Goal: Entertainment & Leisure: Consume media (video, audio)

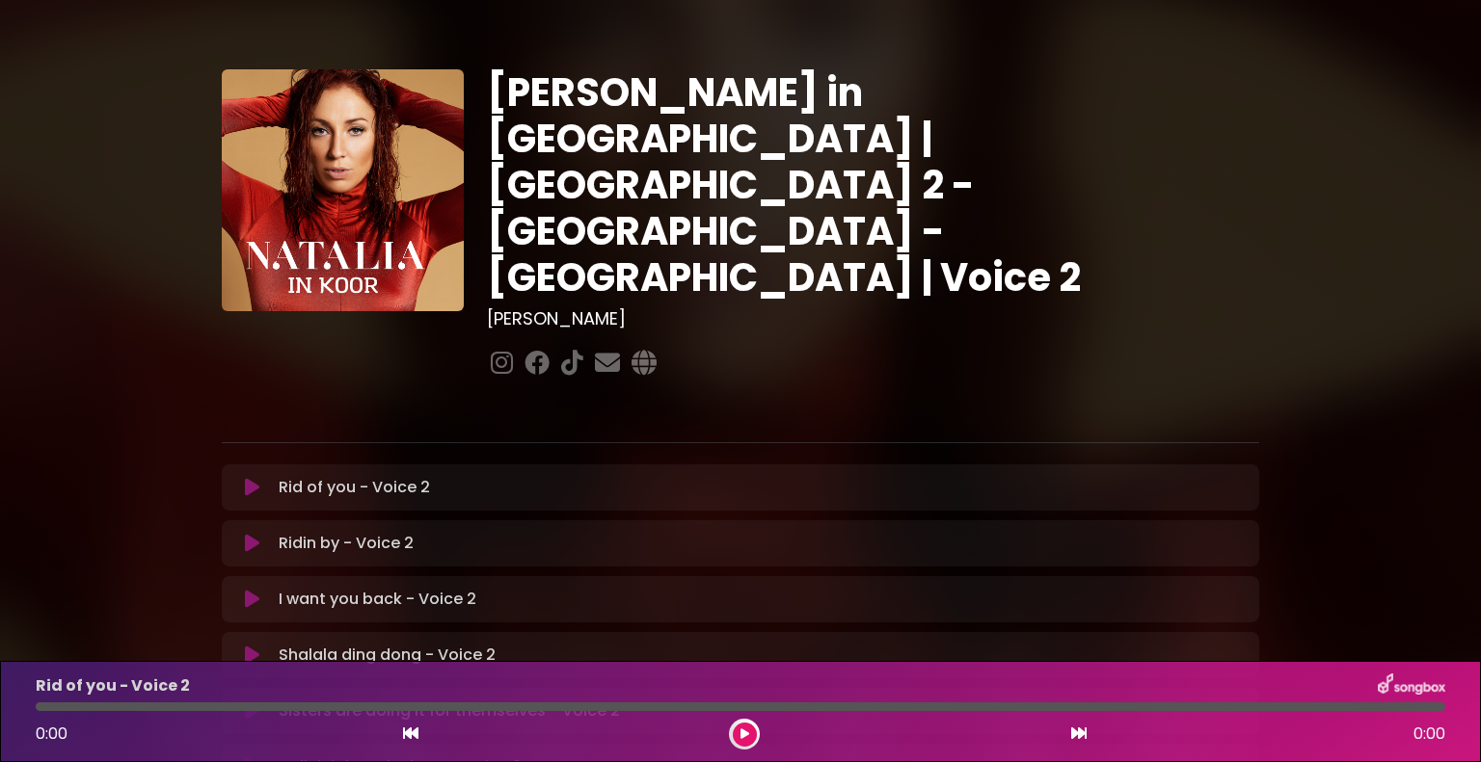
click at [255, 646] on icon at bounding box center [252, 655] width 14 height 19
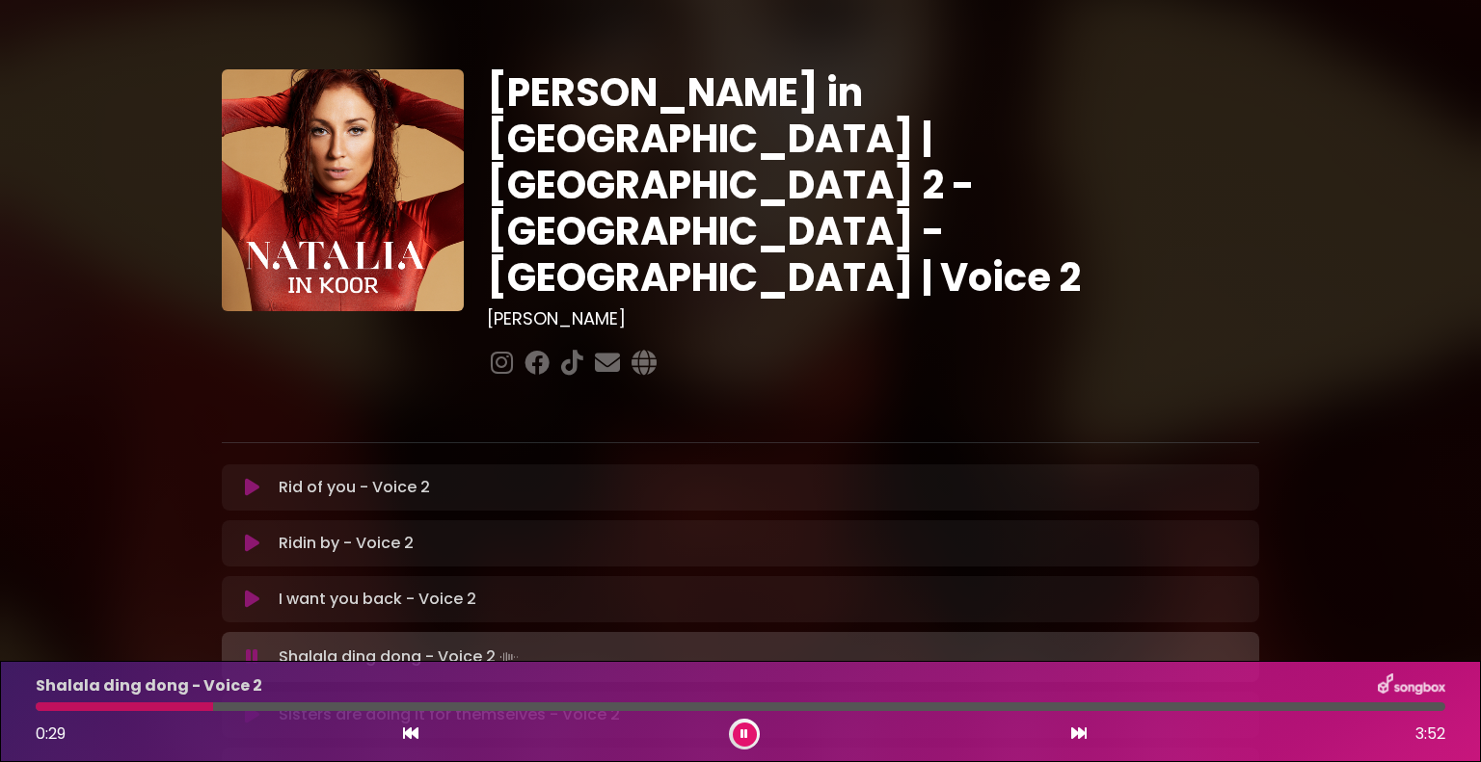
click at [747, 728] on button at bounding box center [745, 735] width 24 height 24
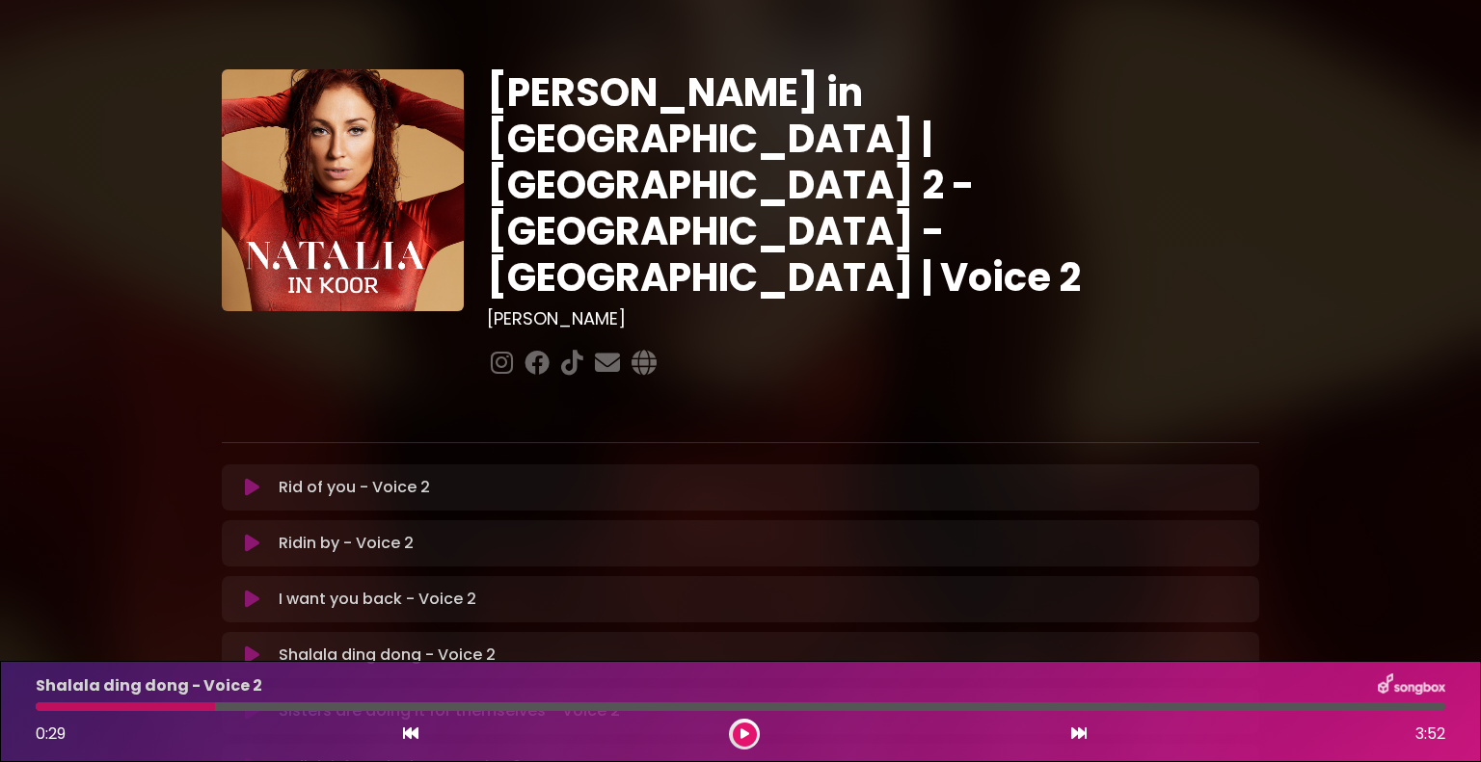
click at [413, 734] on icon at bounding box center [410, 733] width 15 height 15
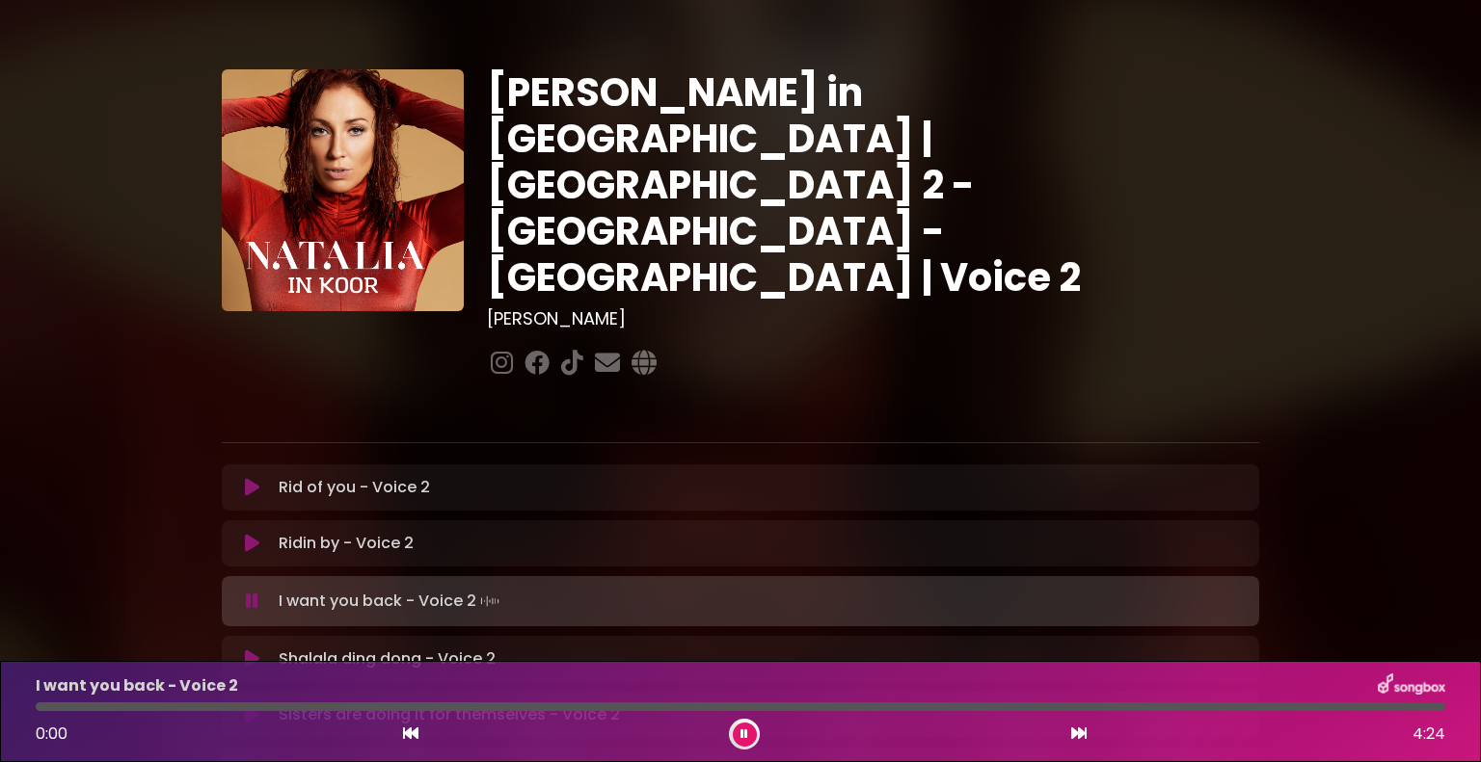
click at [256, 650] on icon at bounding box center [252, 659] width 14 height 19
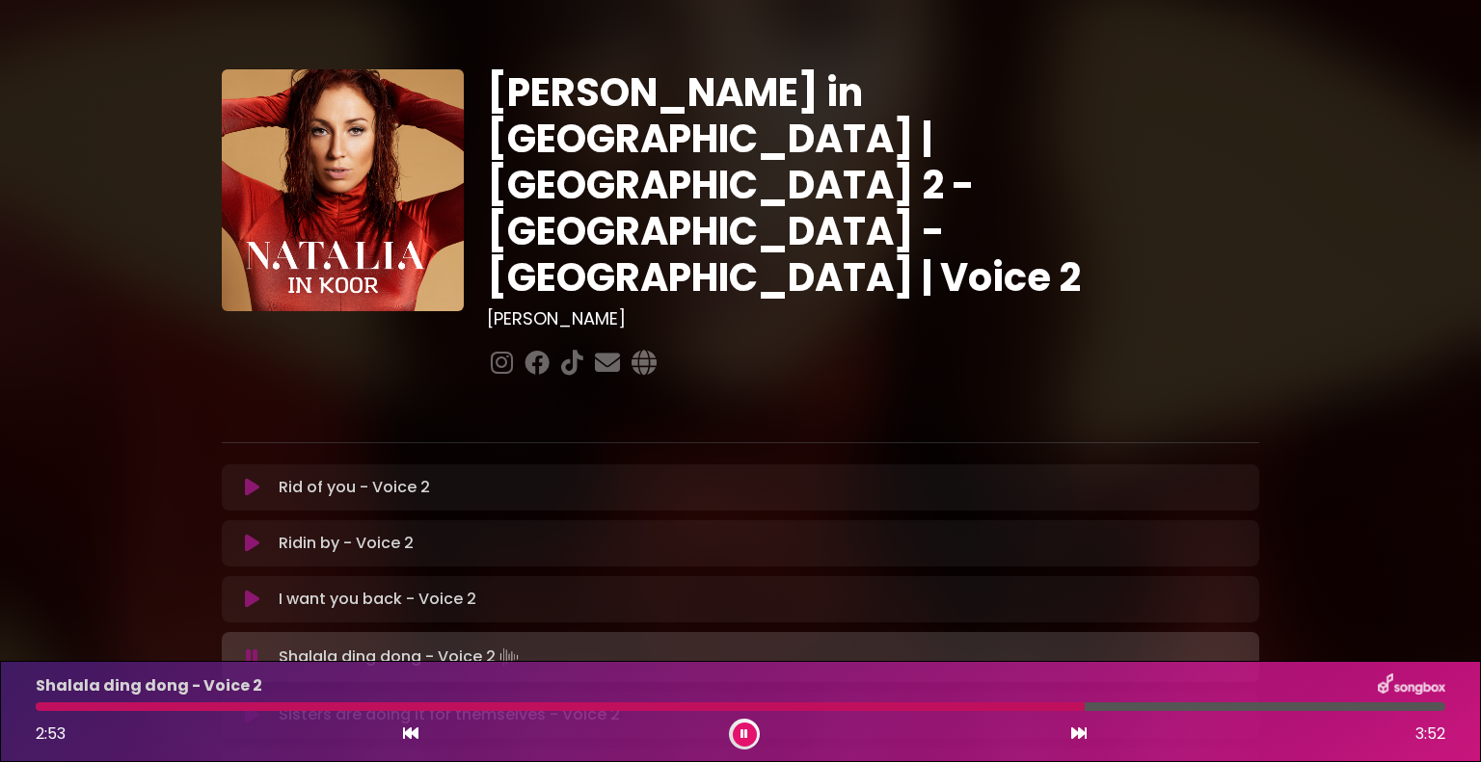
click at [980, 249] on div "[PERSON_NAME] in [GEOGRAPHIC_DATA] | [GEOGRAPHIC_DATA] 2 - [GEOGRAPHIC_DATA] - …" at bounding box center [872, 225] width 795 height 313
click at [736, 724] on button at bounding box center [745, 735] width 24 height 24
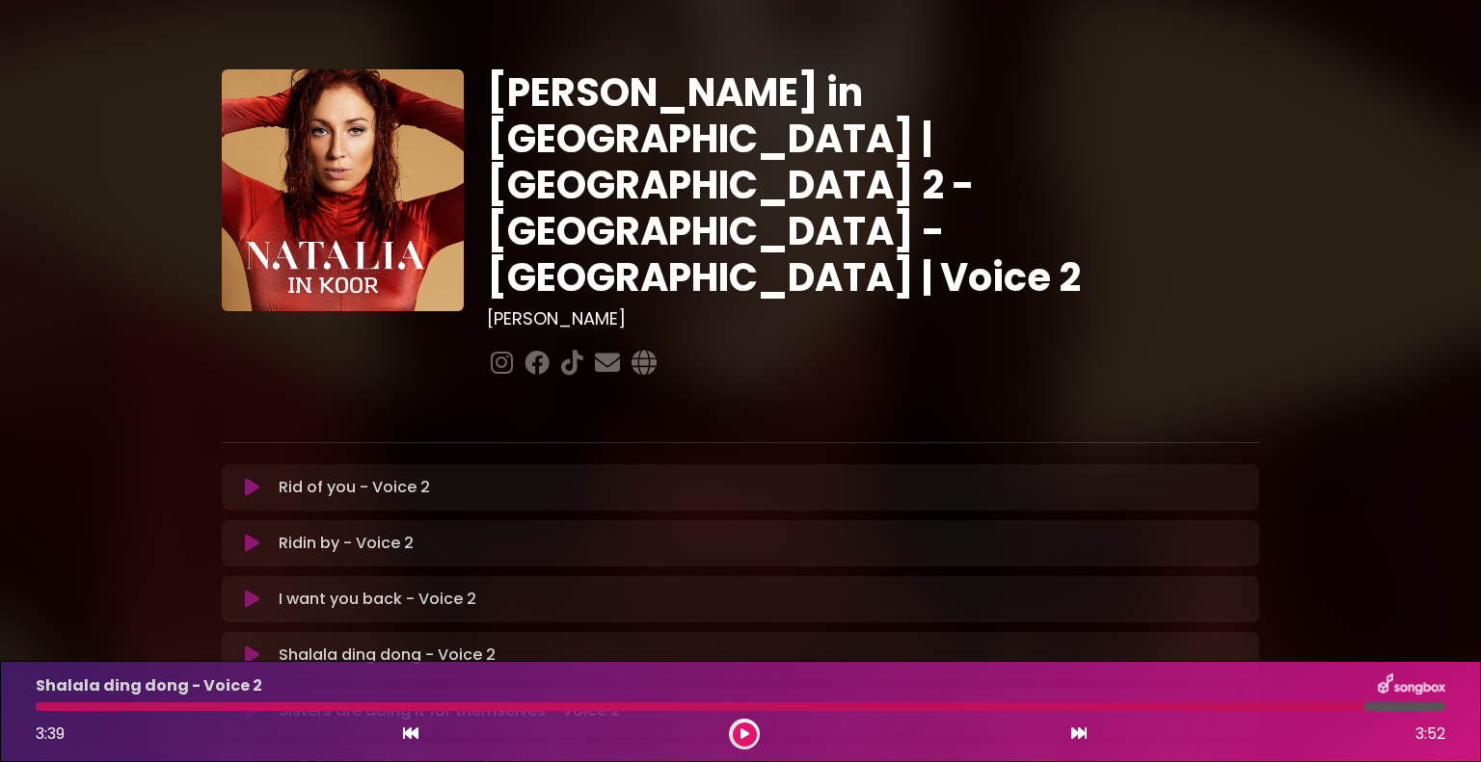
click at [254, 702] on icon at bounding box center [252, 711] width 14 height 19
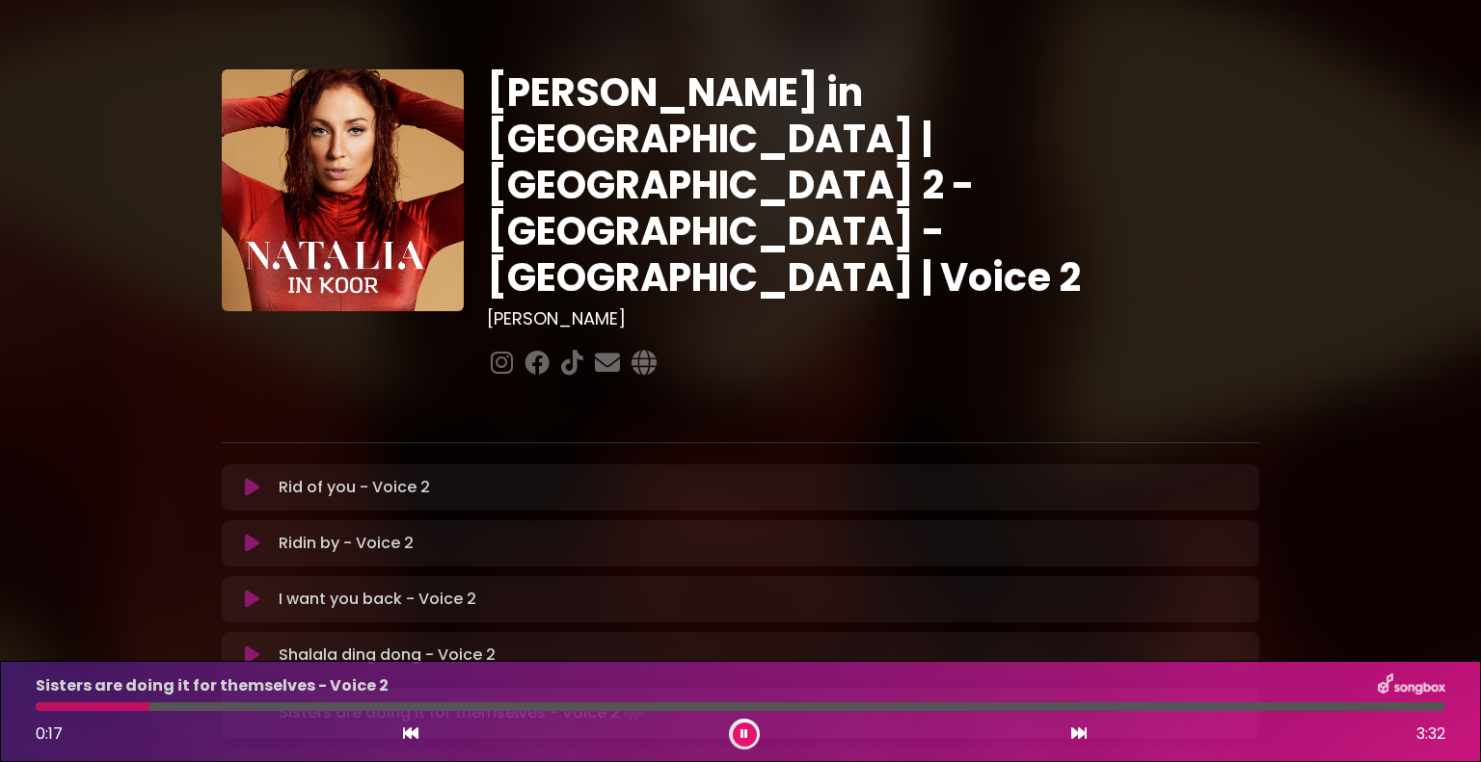
click at [745, 725] on button at bounding box center [745, 735] width 24 height 24
click at [1007, 708] on div at bounding box center [740, 707] width 1409 height 9
click at [737, 740] on button at bounding box center [745, 735] width 24 height 24
click at [729, 733] on div at bounding box center [744, 734] width 31 height 31
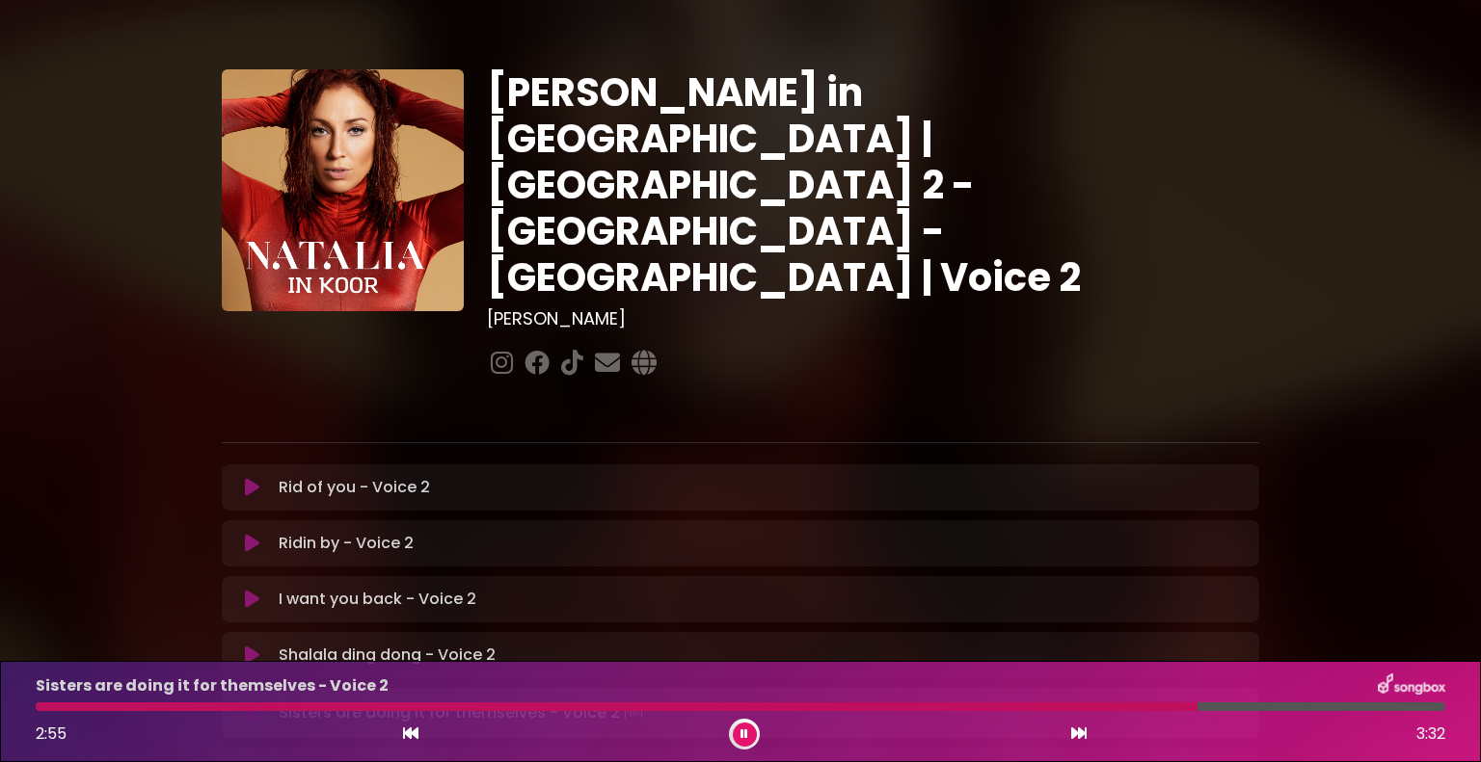
click at [742, 737] on icon at bounding box center [744, 735] width 8 height 12
click at [740, 737] on icon at bounding box center [744, 735] width 9 height 12
click at [963, 707] on div at bounding box center [733, 707] width 1395 height 9
click at [1073, 735] on icon at bounding box center [1078, 733] width 15 height 15
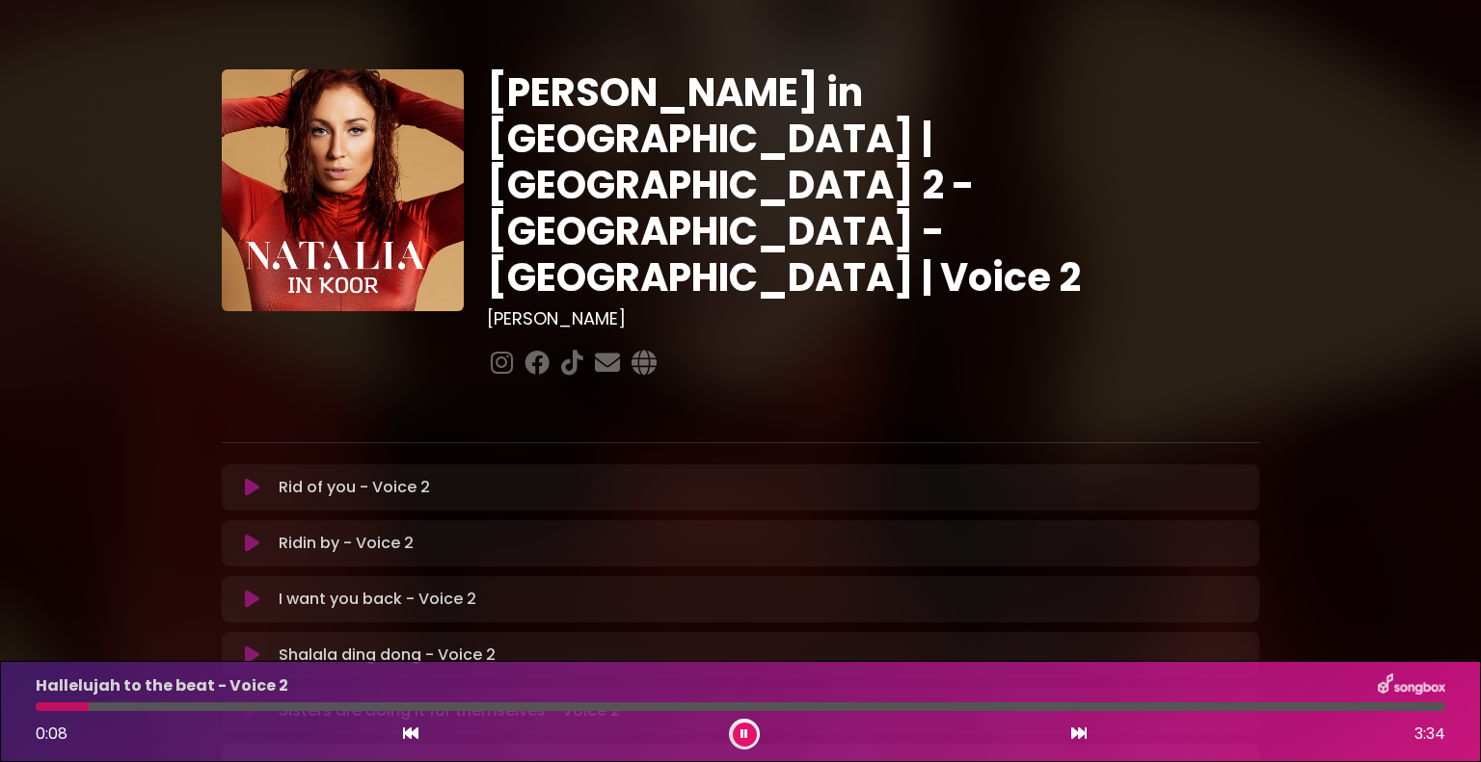
click at [739, 739] on button at bounding box center [745, 735] width 24 height 24
click at [740, 739] on icon at bounding box center [744, 735] width 9 height 12
click at [262, 702] on button at bounding box center [252, 711] width 38 height 19
click at [933, 708] on div at bounding box center [740, 707] width 1409 height 9
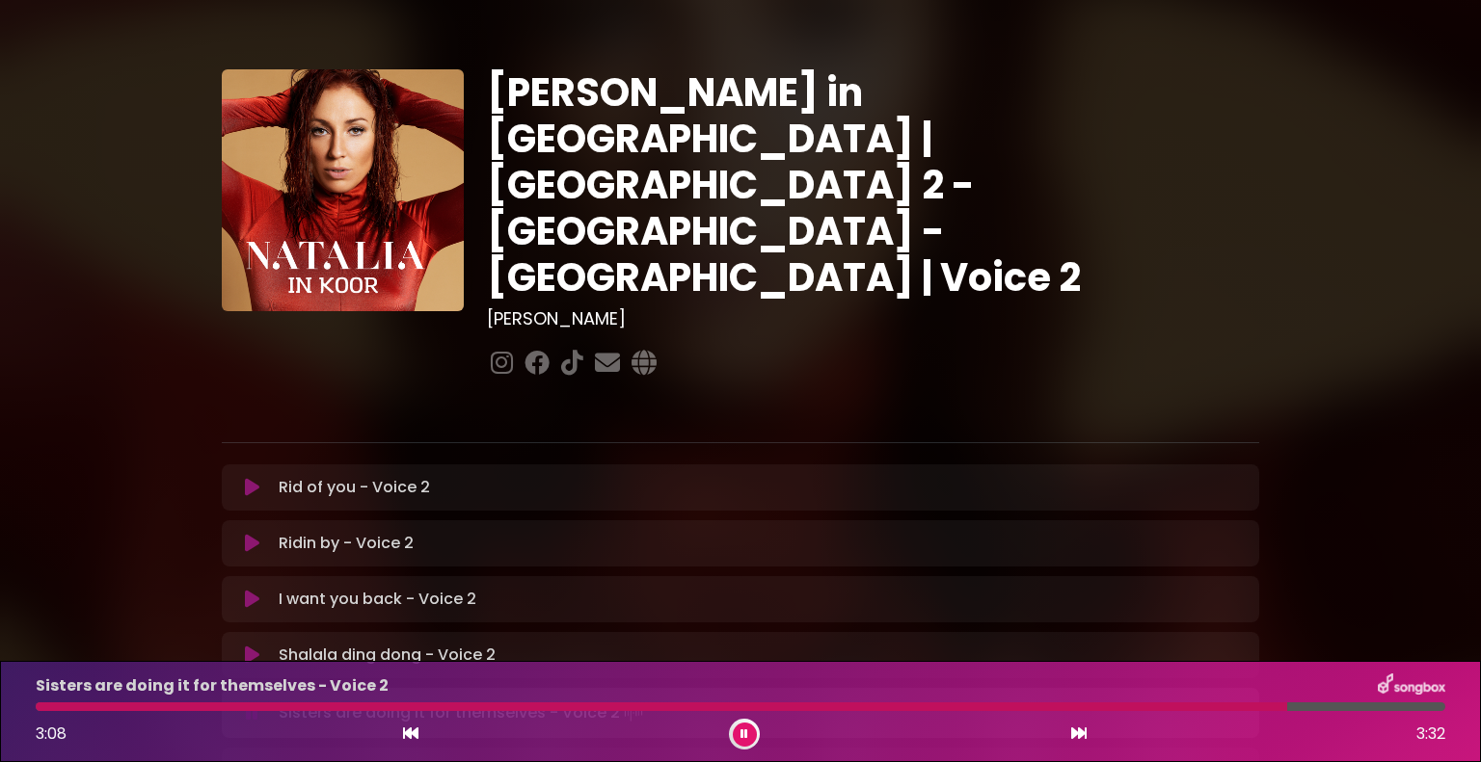
click at [743, 724] on button at bounding box center [745, 735] width 24 height 24
click at [1477, 249] on div "[PERSON_NAME] in [GEOGRAPHIC_DATA] | [GEOGRAPHIC_DATA] 2 - [GEOGRAPHIC_DATA] - …" at bounding box center [740, 590] width 1481 height 1135
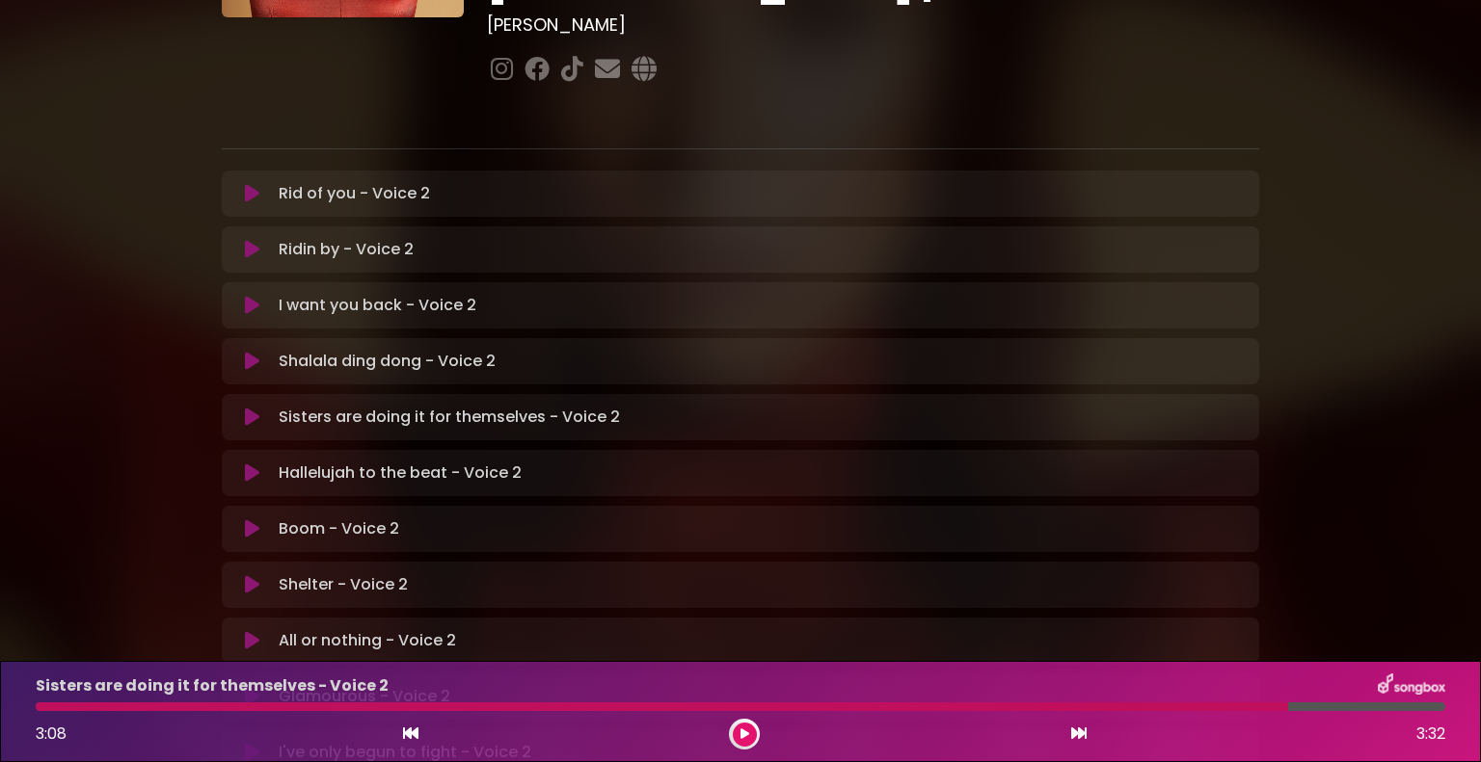
scroll to position [308, 0]
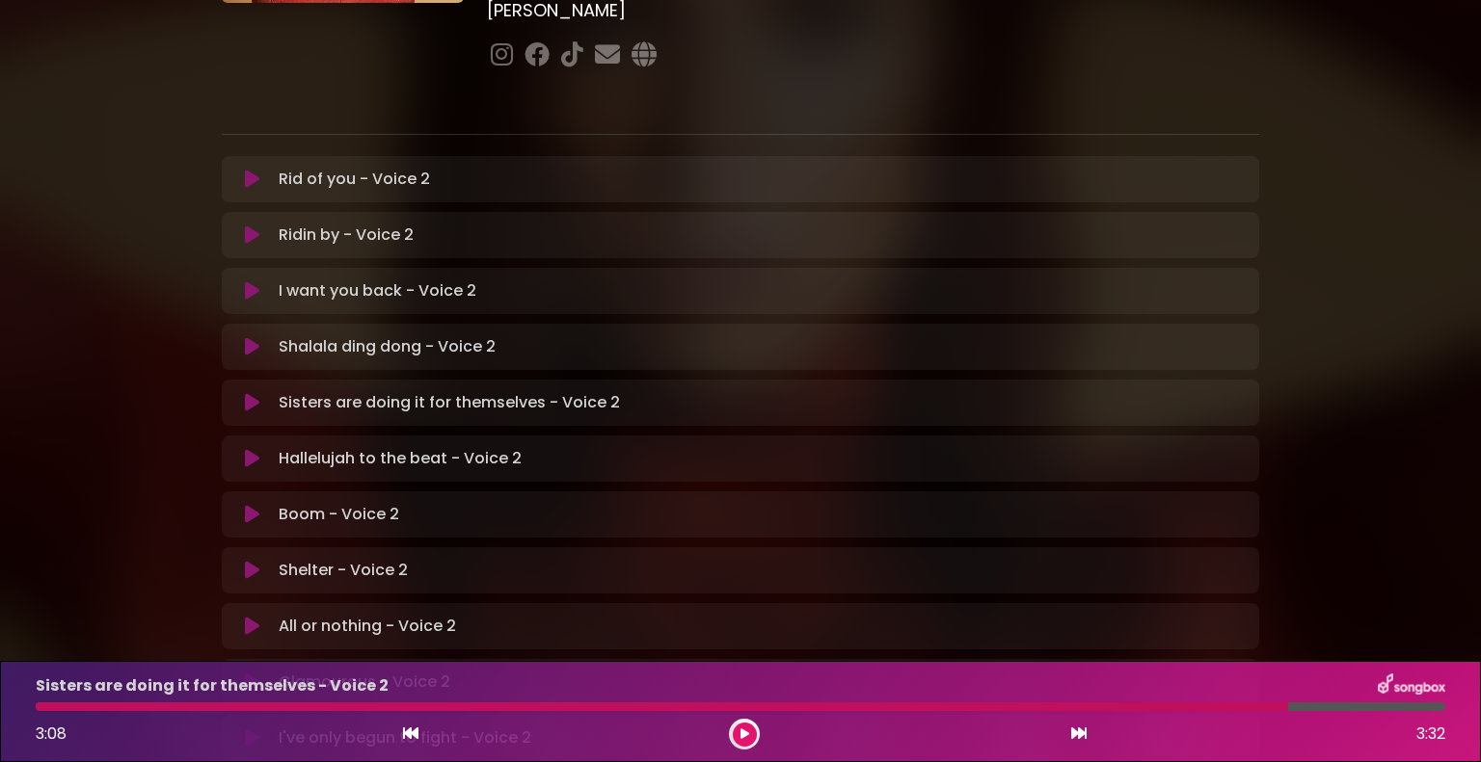
click at [40, 708] on div at bounding box center [662, 707] width 1252 height 9
click at [248, 449] on icon at bounding box center [252, 458] width 14 height 19
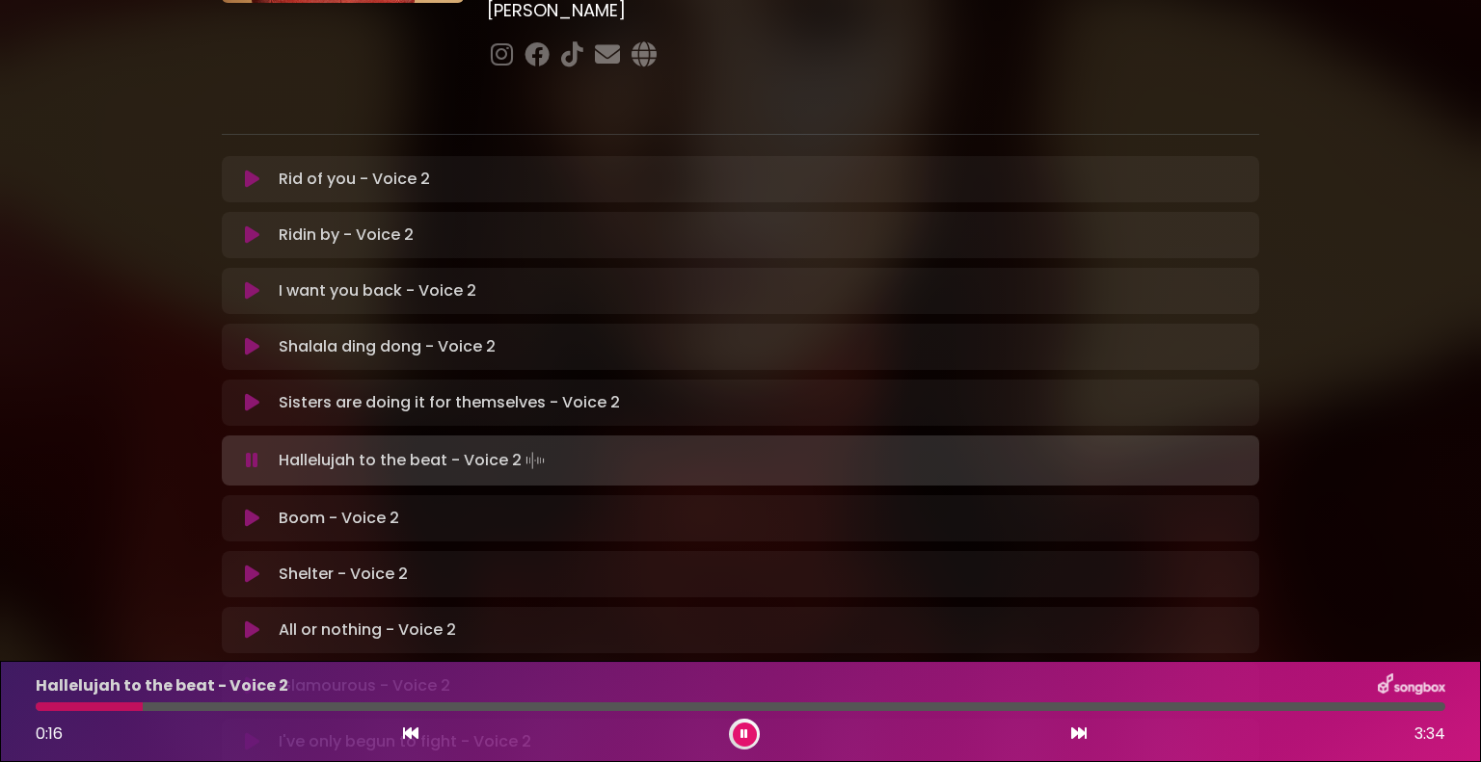
click at [40, 704] on div at bounding box center [89, 707] width 107 height 9
click at [735, 732] on button at bounding box center [745, 735] width 24 height 24
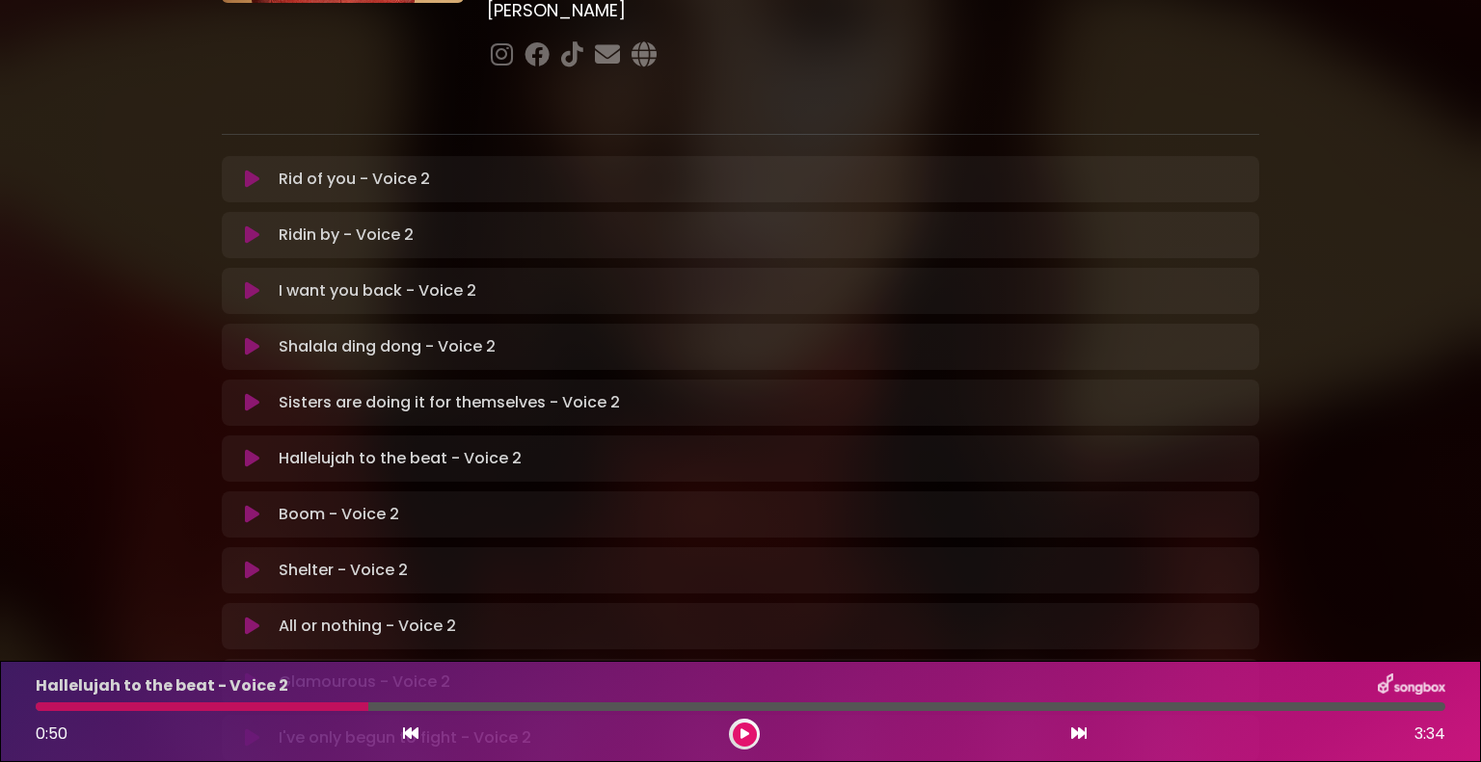
click at [336, 709] on div at bounding box center [202, 707] width 333 height 9
click at [744, 731] on icon at bounding box center [744, 735] width 9 height 12
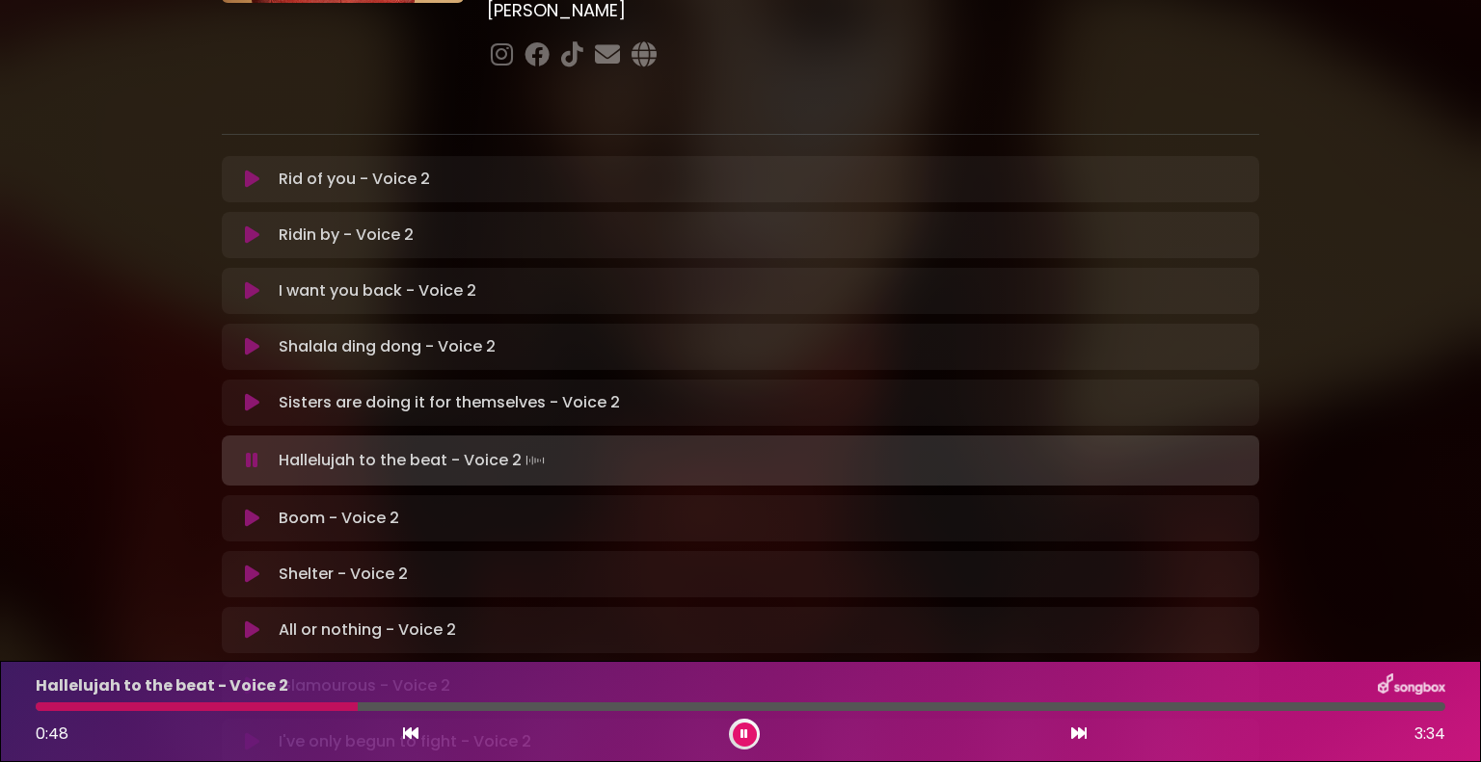
click at [305, 708] on div at bounding box center [197, 707] width 322 height 9
click at [46, 708] on div at bounding box center [192, 707] width 313 height 9
click at [46, 708] on div at bounding box center [69, 707] width 66 height 9
click at [744, 733] on icon at bounding box center [744, 735] width 8 height 12
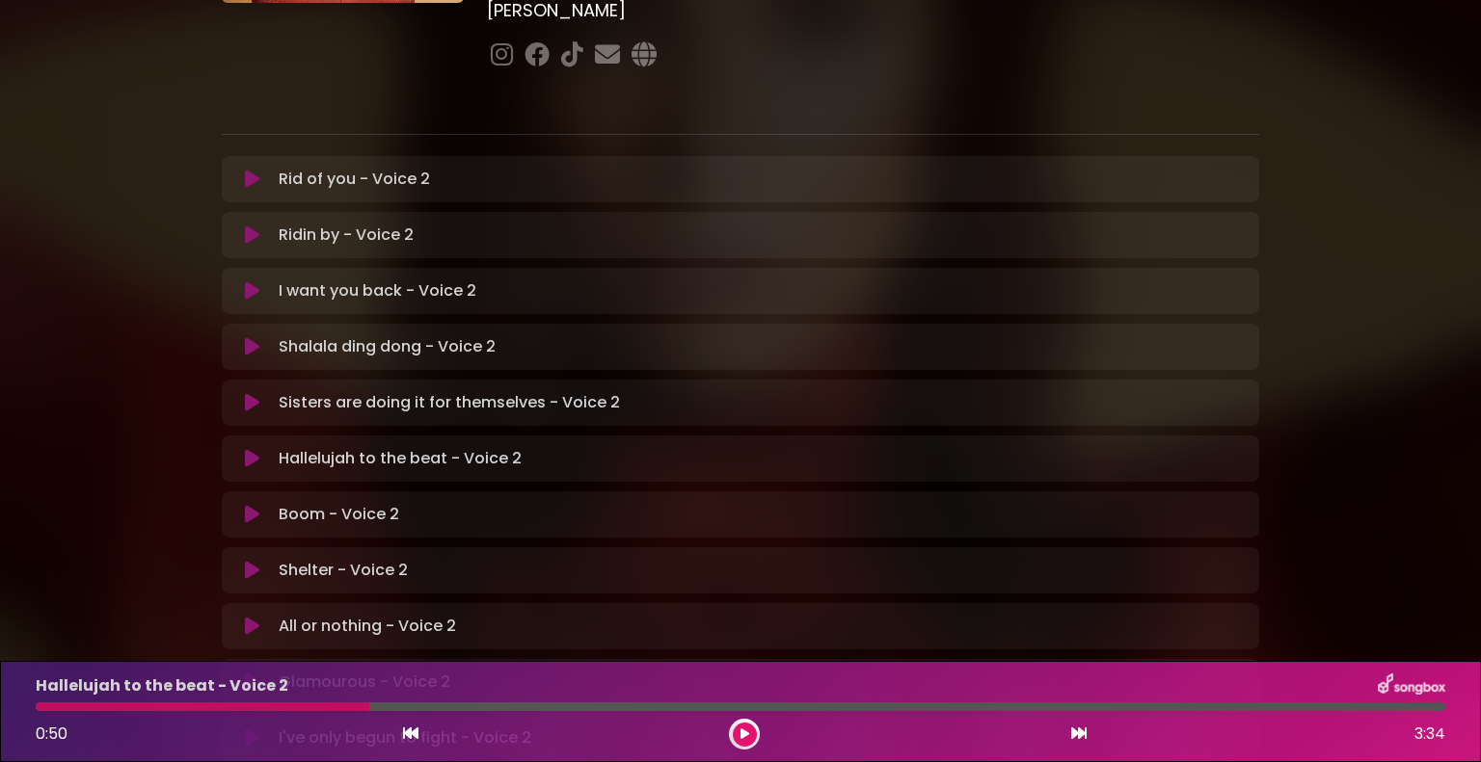
click at [40, 706] on div at bounding box center [203, 707] width 334 height 9
click at [729, 731] on div at bounding box center [744, 734] width 31 height 31
click at [751, 734] on button at bounding box center [745, 735] width 24 height 24
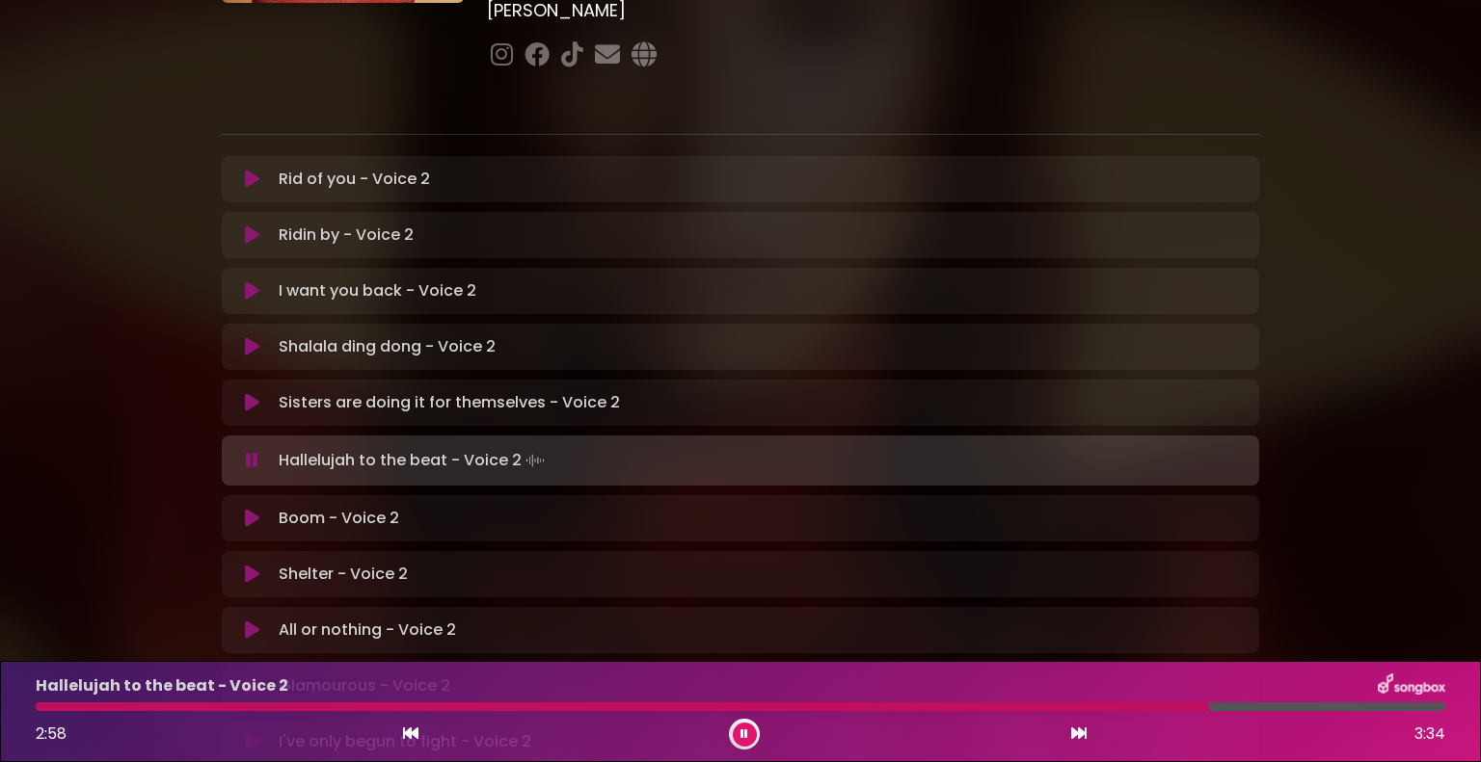
click at [1396, 121] on div "[PERSON_NAME] in [GEOGRAPHIC_DATA] | [GEOGRAPHIC_DATA] 2 - [GEOGRAPHIC_DATA] - …" at bounding box center [740, 284] width 1481 height 1139
click at [740, 739] on icon at bounding box center [744, 735] width 8 height 12
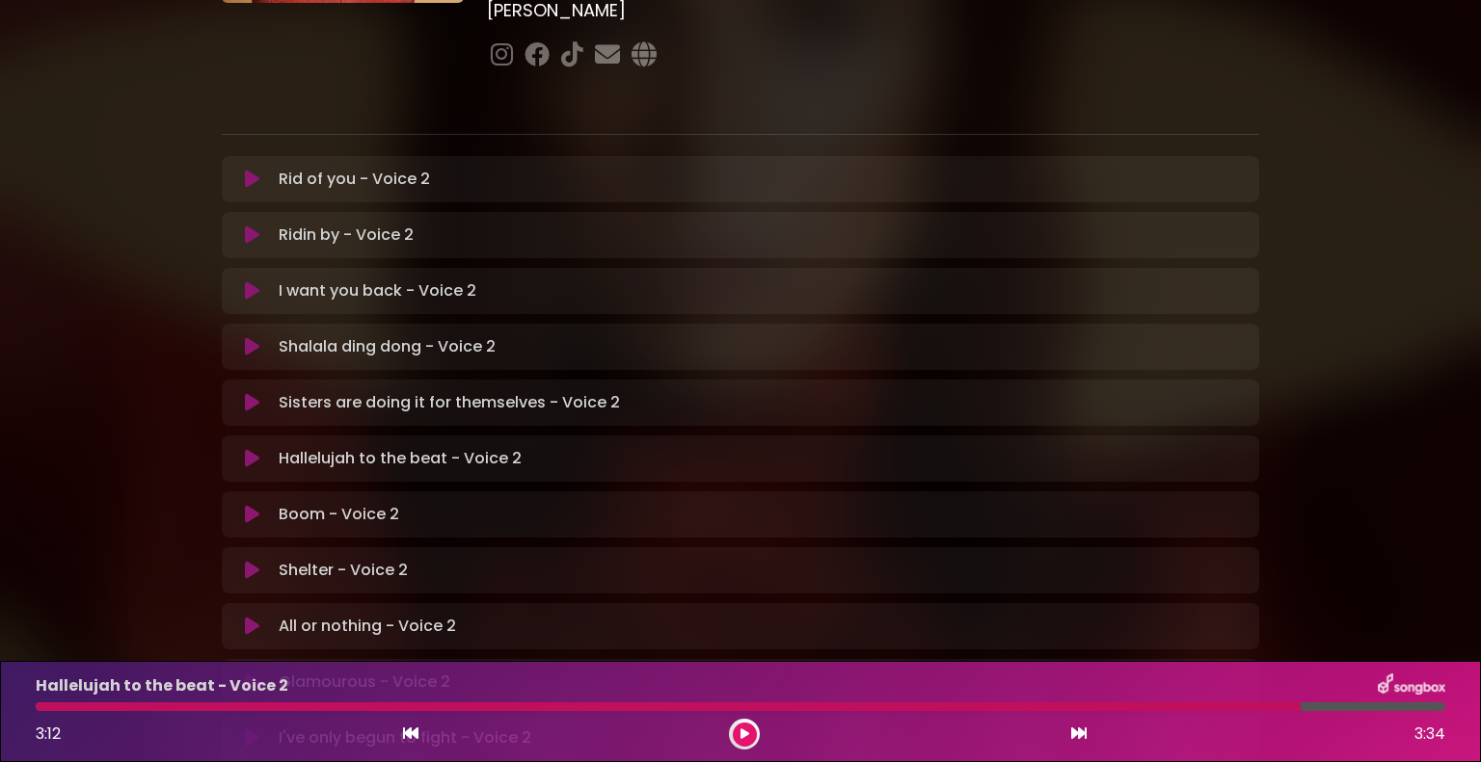
click at [720, 710] on div at bounding box center [668, 707] width 1265 height 9
click at [741, 726] on button at bounding box center [745, 735] width 24 height 24
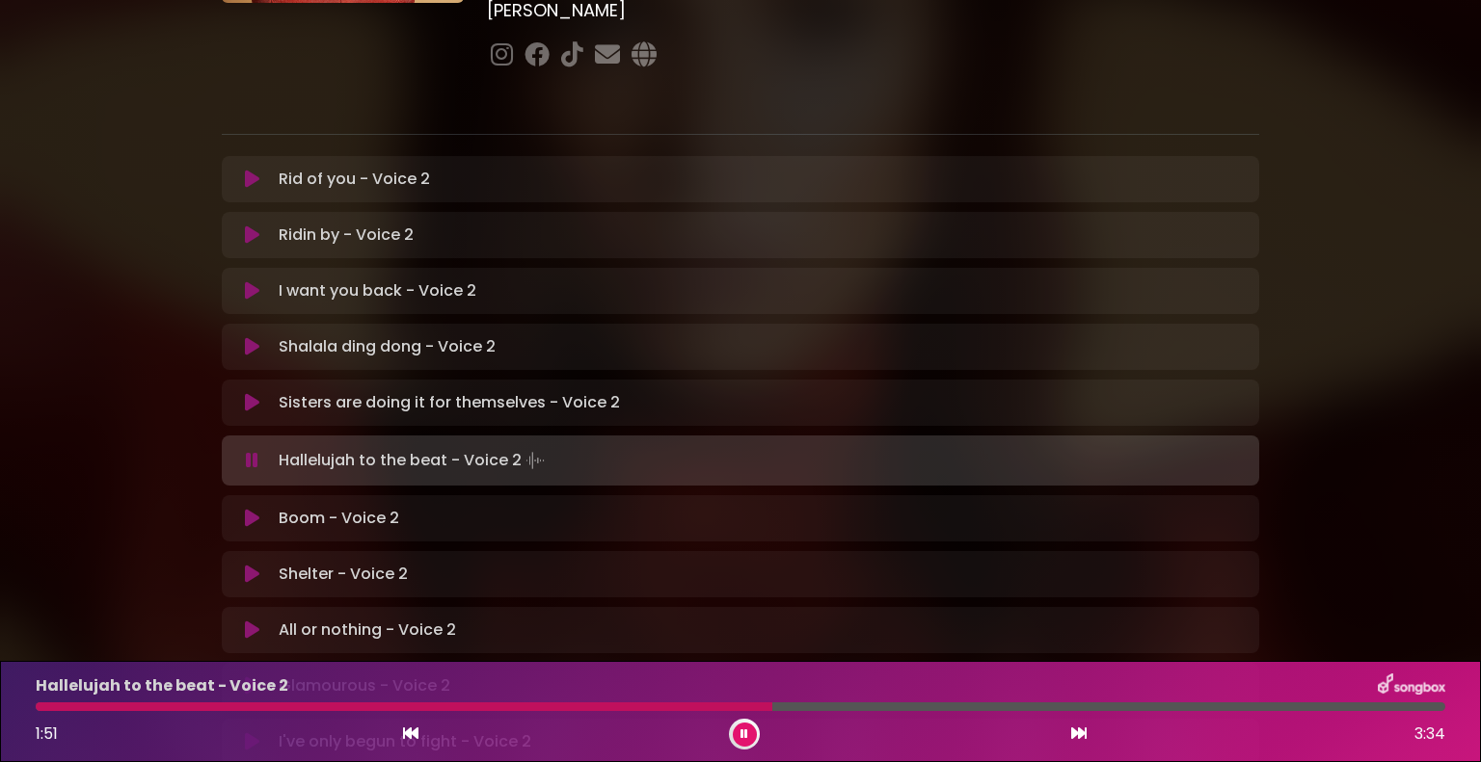
click at [574, 701] on div "Hallelujah to the beat - Voice 2 1:51 3:34" at bounding box center [740, 712] width 1432 height 76
click at [569, 702] on div "Hallelujah to the beat - Voice 2 1:52 3:34" at bounding box center [740, 712] width 1432 height 76
click at [567, 710] on div at bounding box center [410, 707] width 748 height 9
click at [1356, 705] on div at bounding box center [740, 707] width 1409 height 9
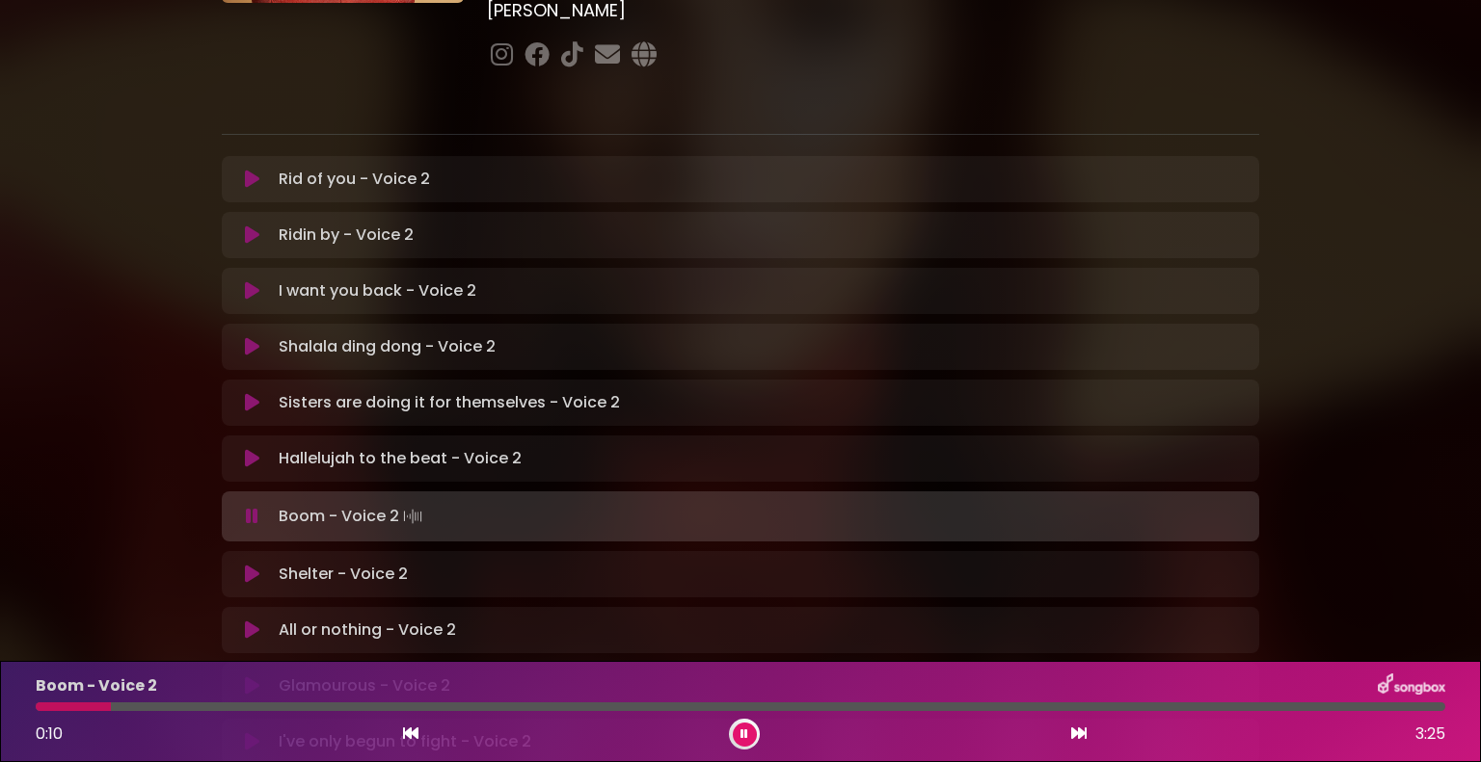
click at [745, 732] on icon at bounding box center [744, 735] width 8 height 12
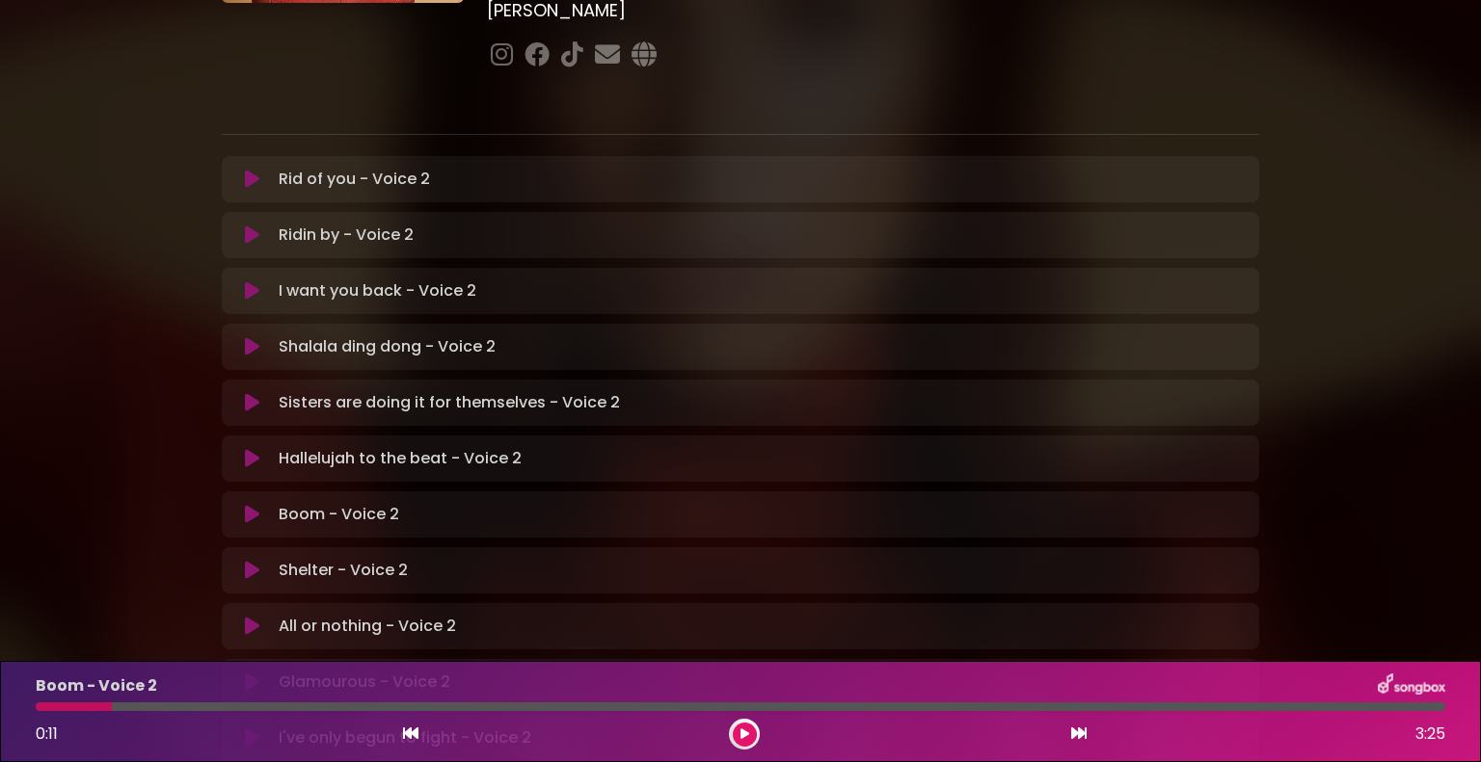
click at [40, 706] on div at bounding box center [74, 707] width 76 height 9
click at [41, 708] on div at bounding box center [74, 707] width 76 height 9
click at [741, 736] on icon at bounding box center [744, 735] width 9 height 12
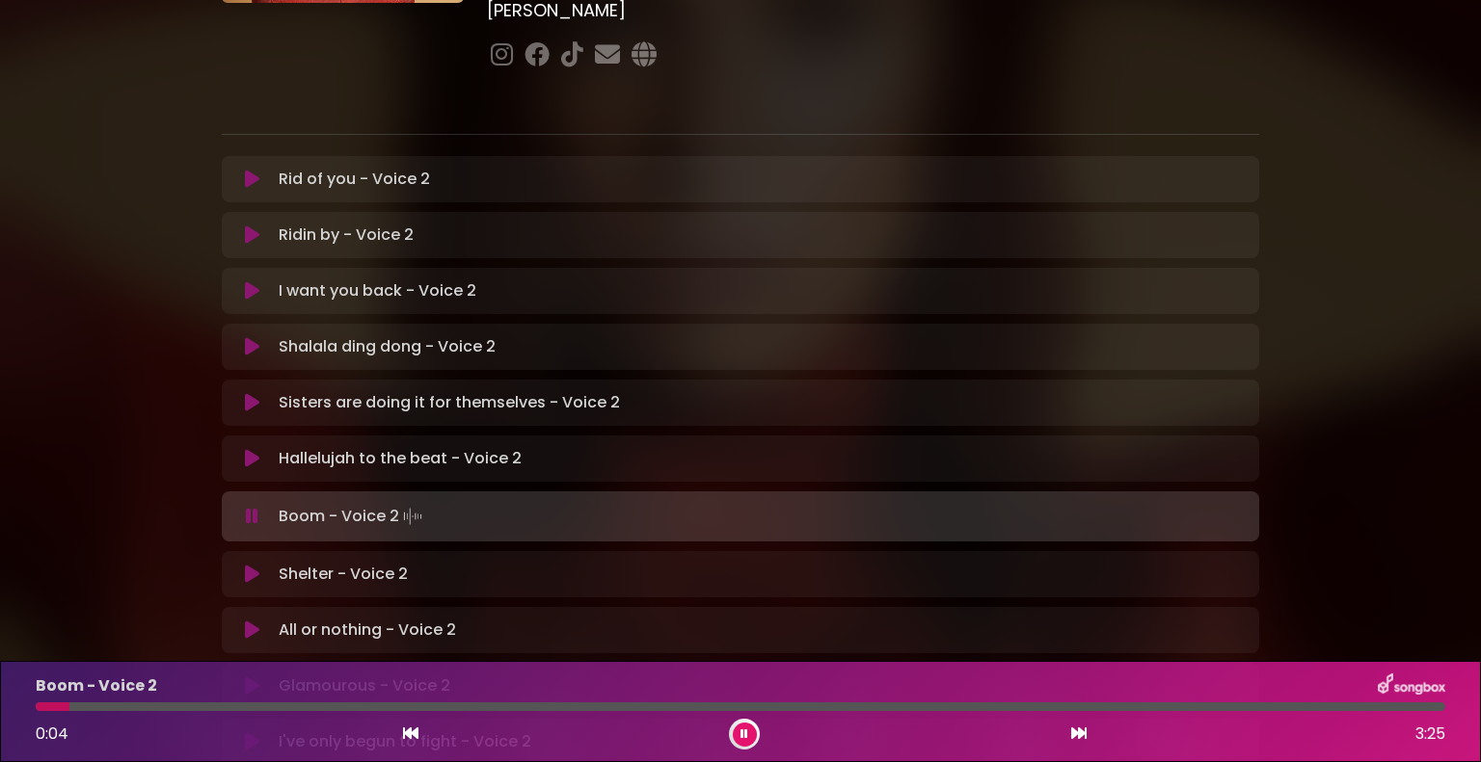
click at [262, 449] on button at bounding box center [252, 458] width 38 height 19
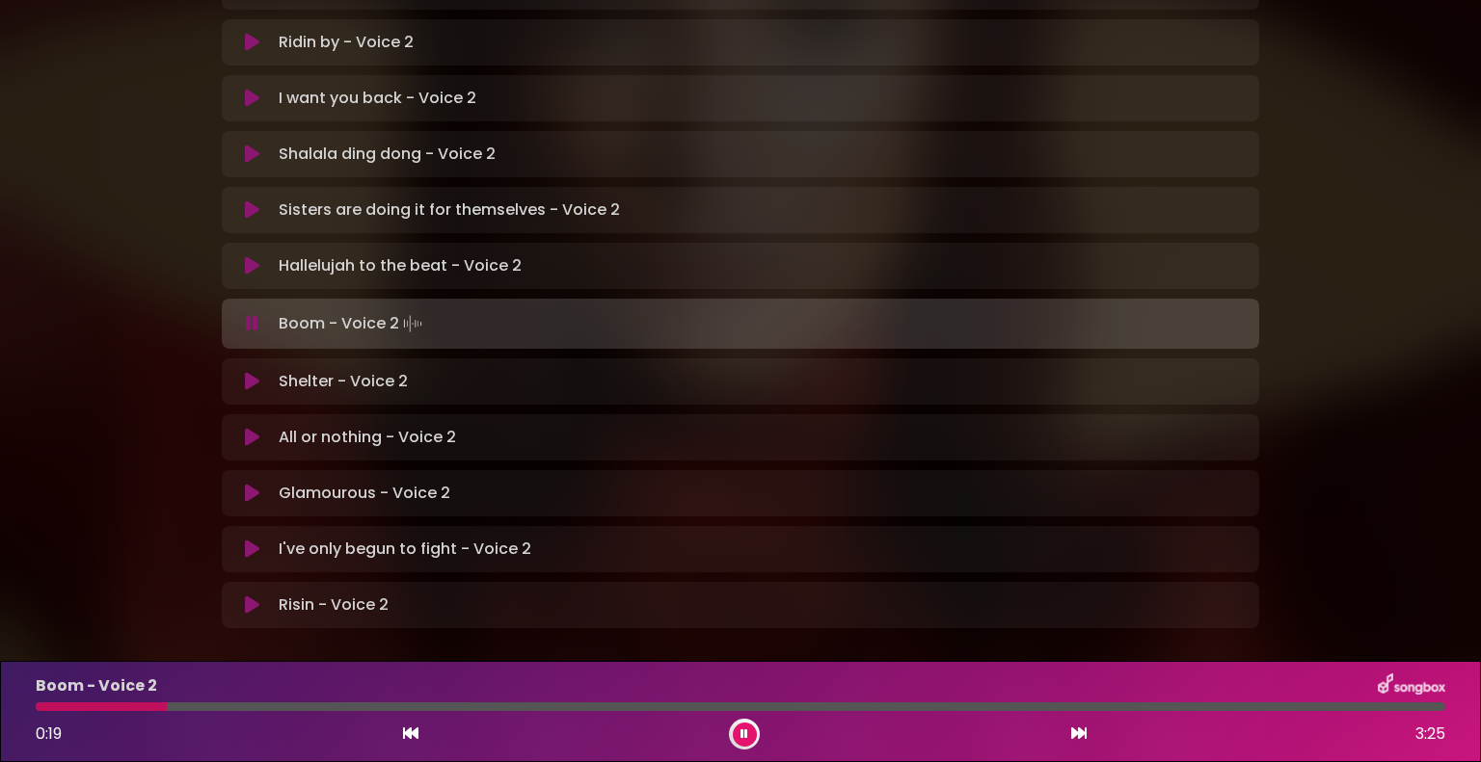
scroll to position [520, 0]
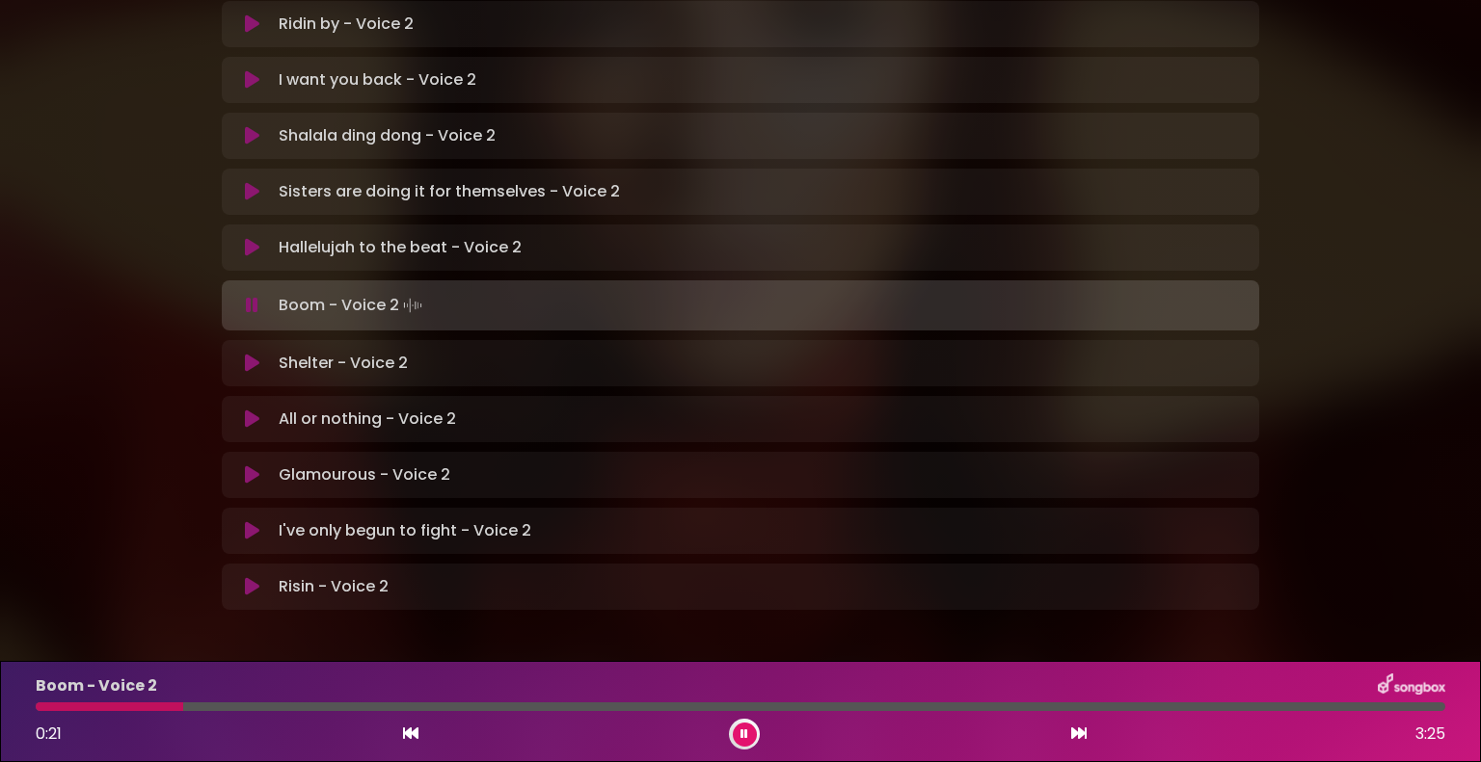
click at [262, 466] on button at bounding box center [252, 475] width 38 height 19
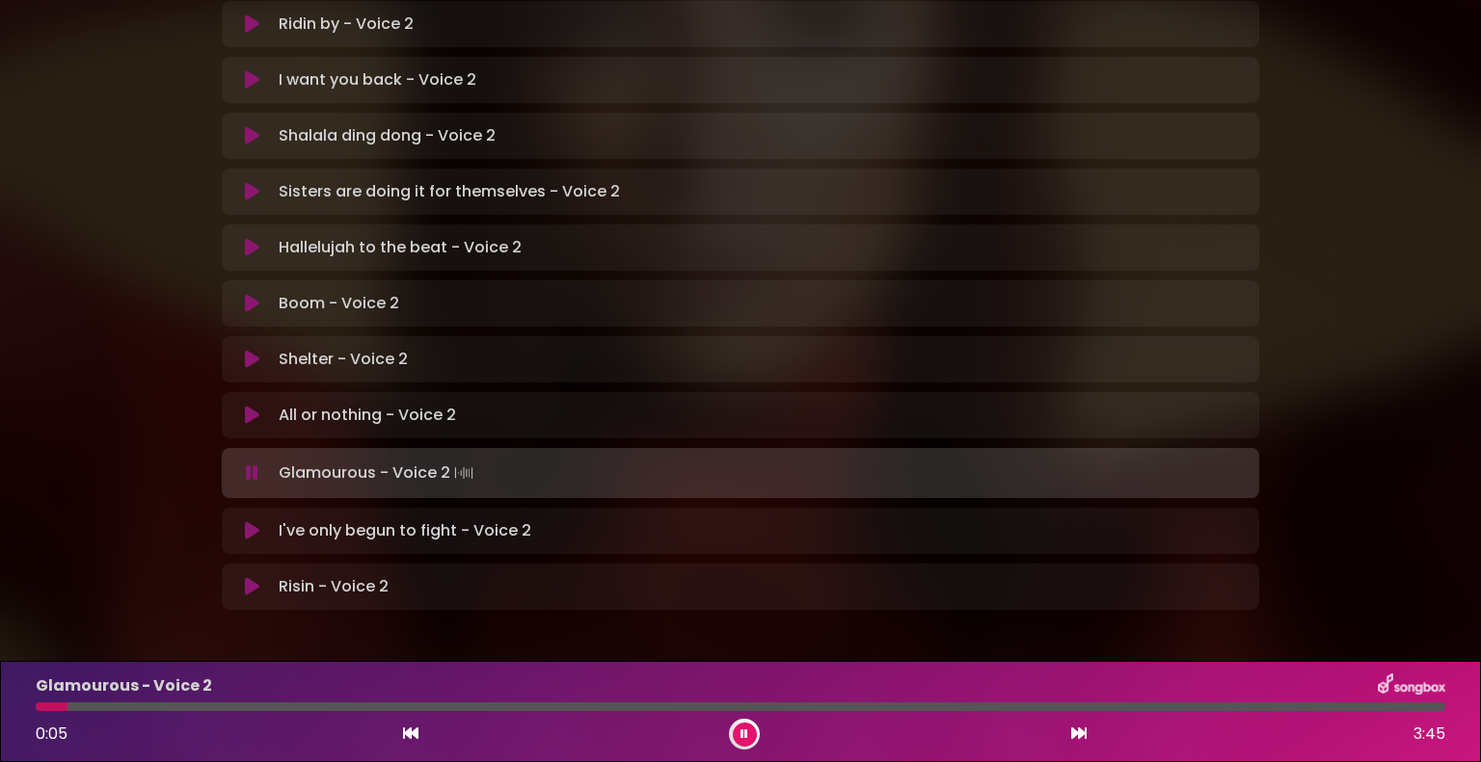
click at [744, 735] on icon at bounding box center [744, 735] width 8 height 12
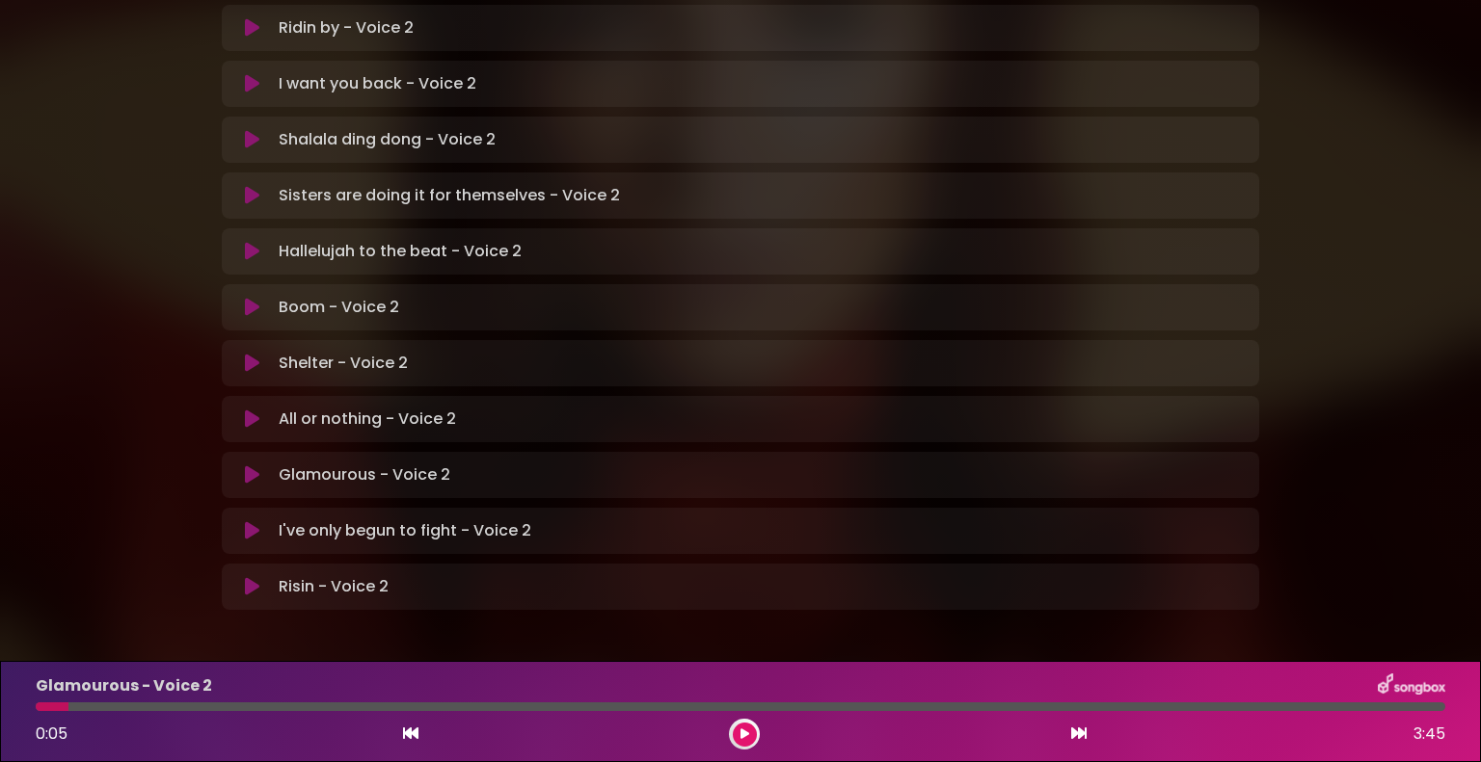
click at [257, 521] on icon at bounding box center [252, 530] width 14 height 19
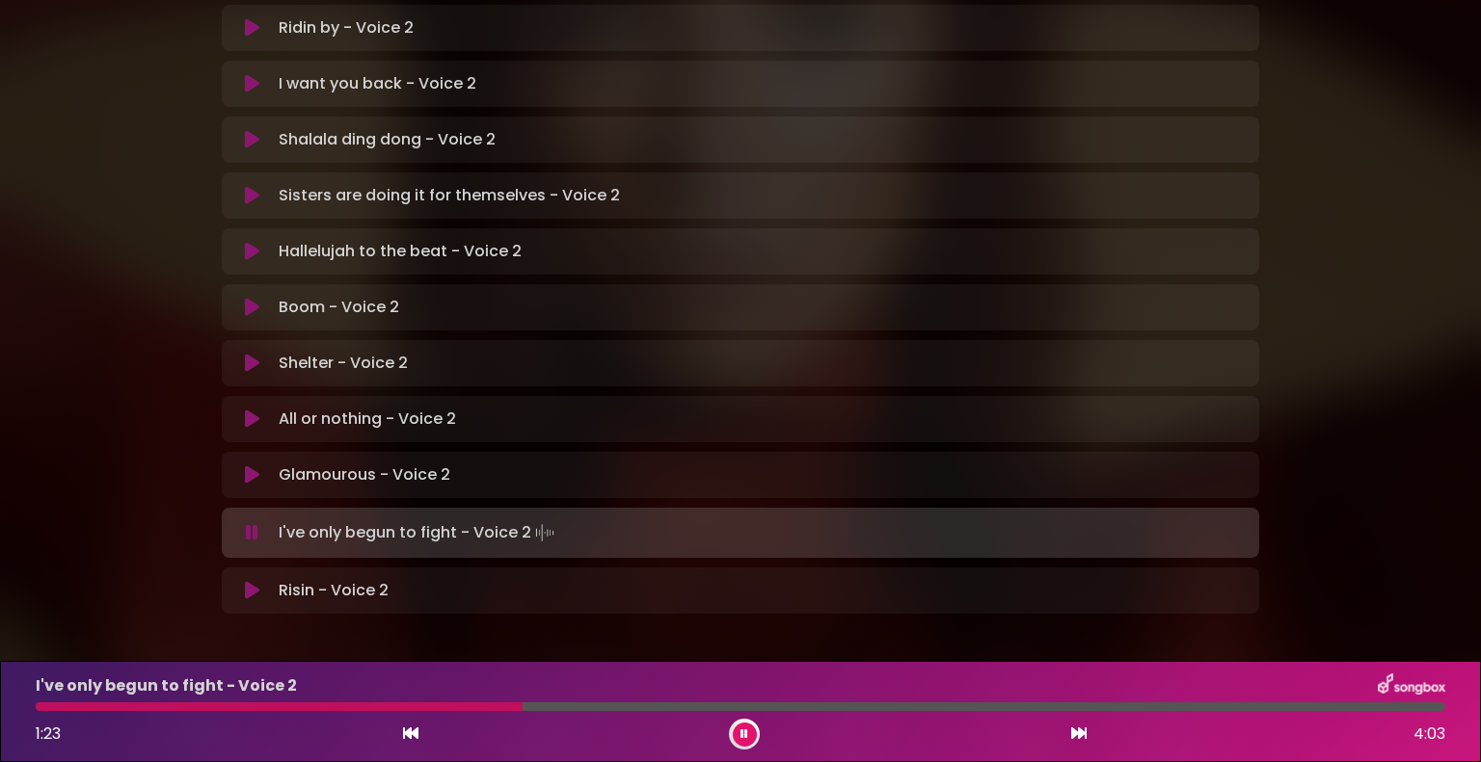
click at [728, 743] on div "1:23 4:03" at bounding box center [740, 734] width 1432 height 31
click at [736, 740] on button at bounding box center [745, 735] width 24 height 24
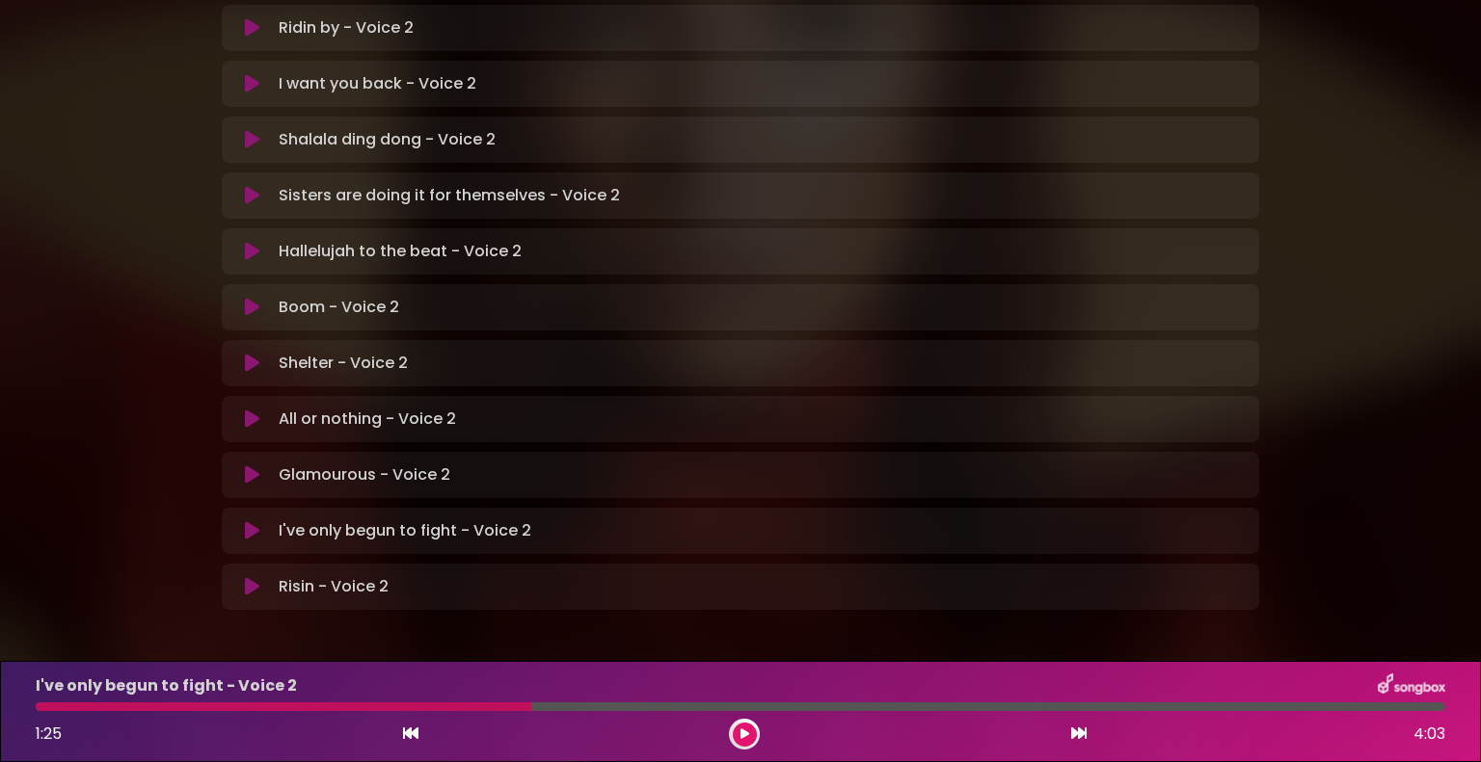
click at [351, 708] on div at bounding box center [283, 707] width 495 height 9
click at [735, 732] on button at bounding box center [745, 735] width 24 height 24
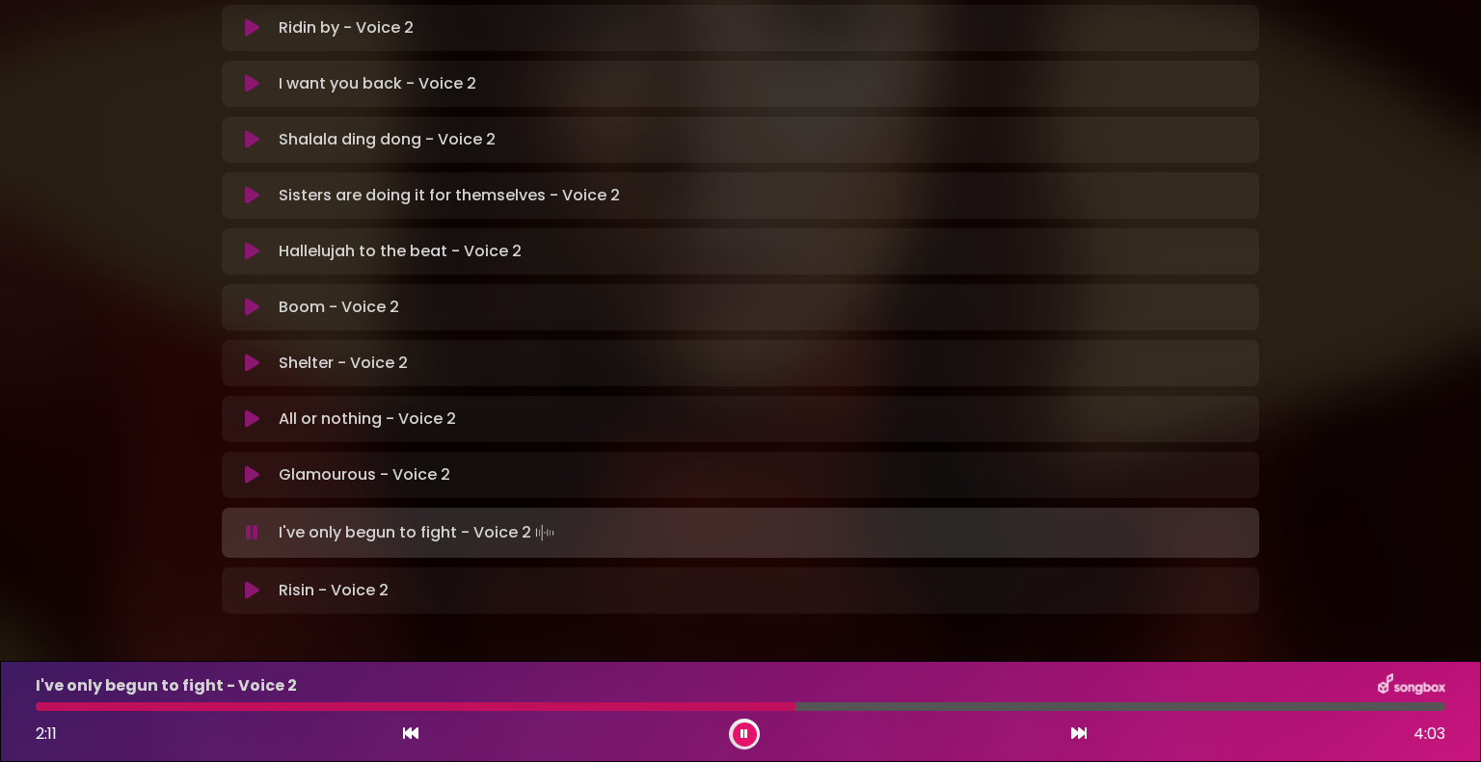
click at [735, 732] on button at bounding box center [745, 735] width 24 height 24
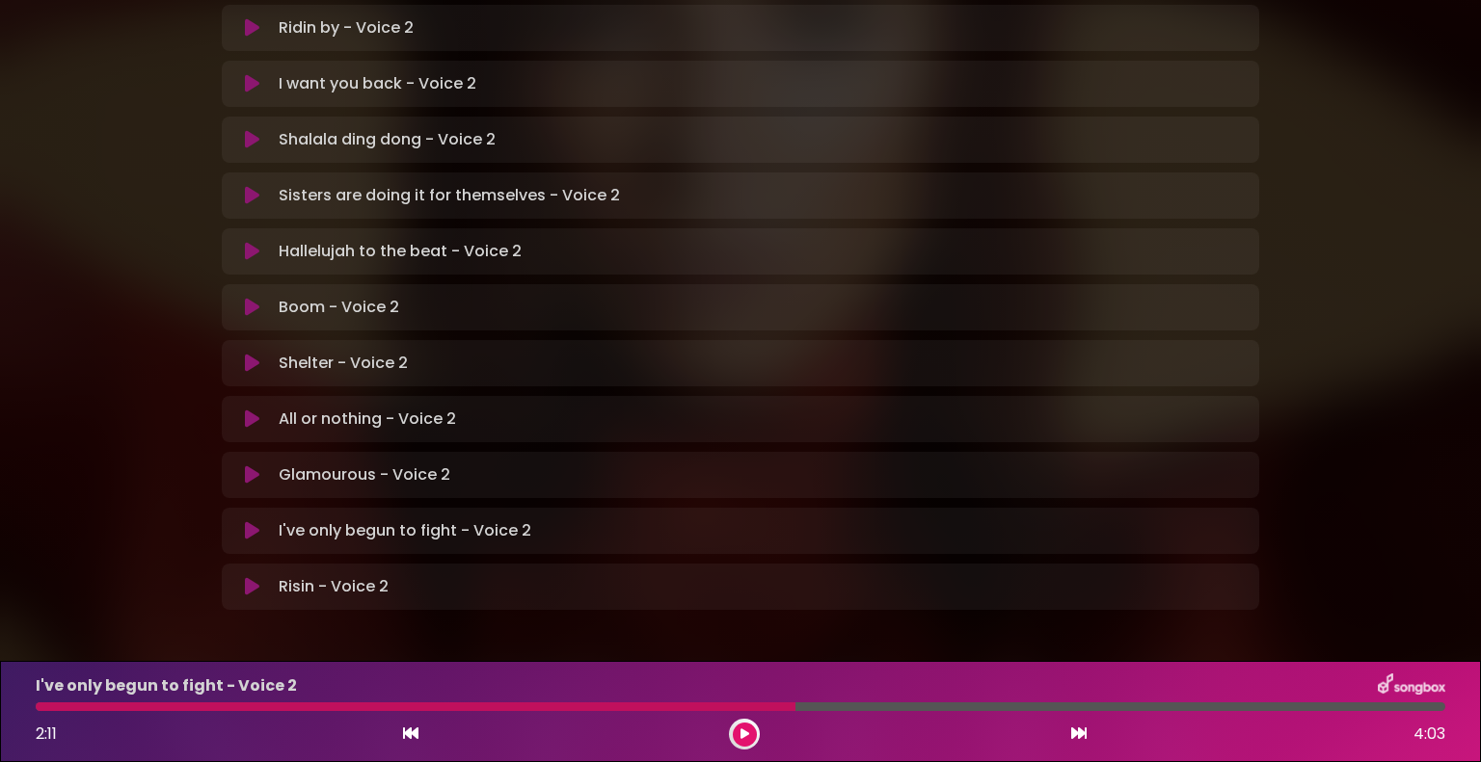
click at [738, 733] on button at bounding box center [745, 735] width 24 height 24
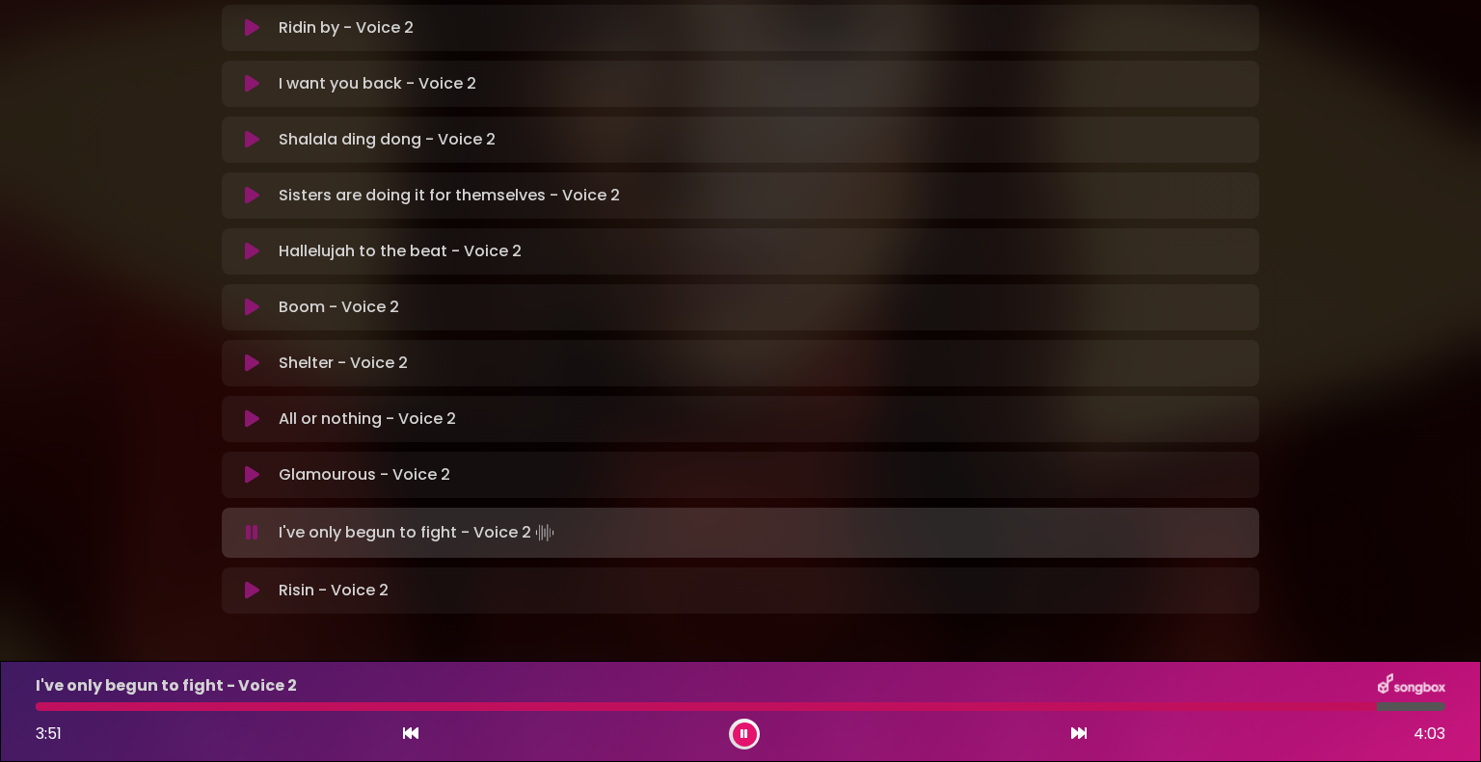
click at [748, 734] on button at bounding box center [745, 735] width 24 height 24
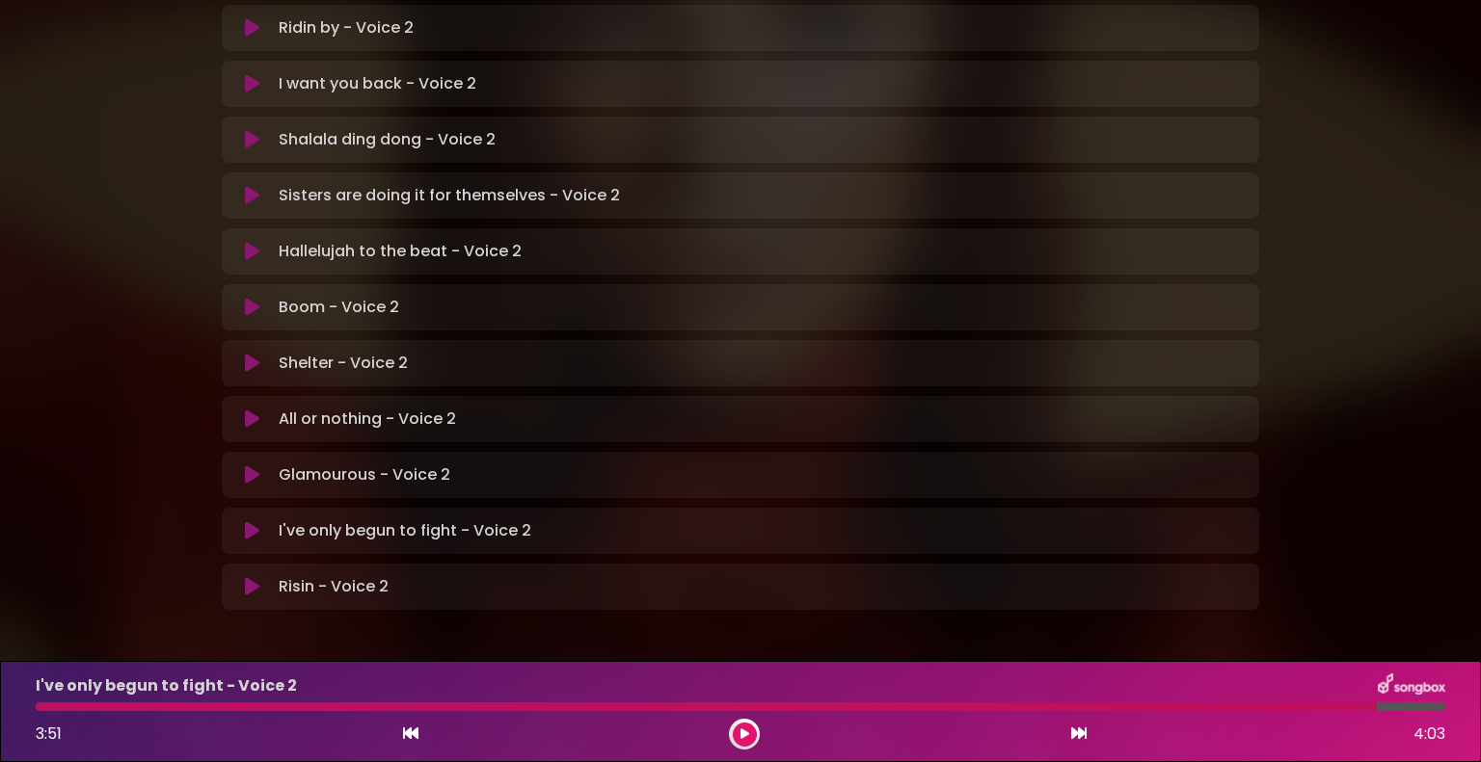
click at [673, 695] on div "I've only begun to fight - Voice 2" at bounding box center [740, 686] width 1432 height 25
click at [673, 700] on div "I've only begun to fight - Voice 2 3:51 4:03" at bounding box center [740, 712] width 1432 height 76
click at [671, 705] on div at bounding box center [706, 707] width 1341 height 9
click at [756, 737] on div at bounding box center [744, 734] width 31 height 31
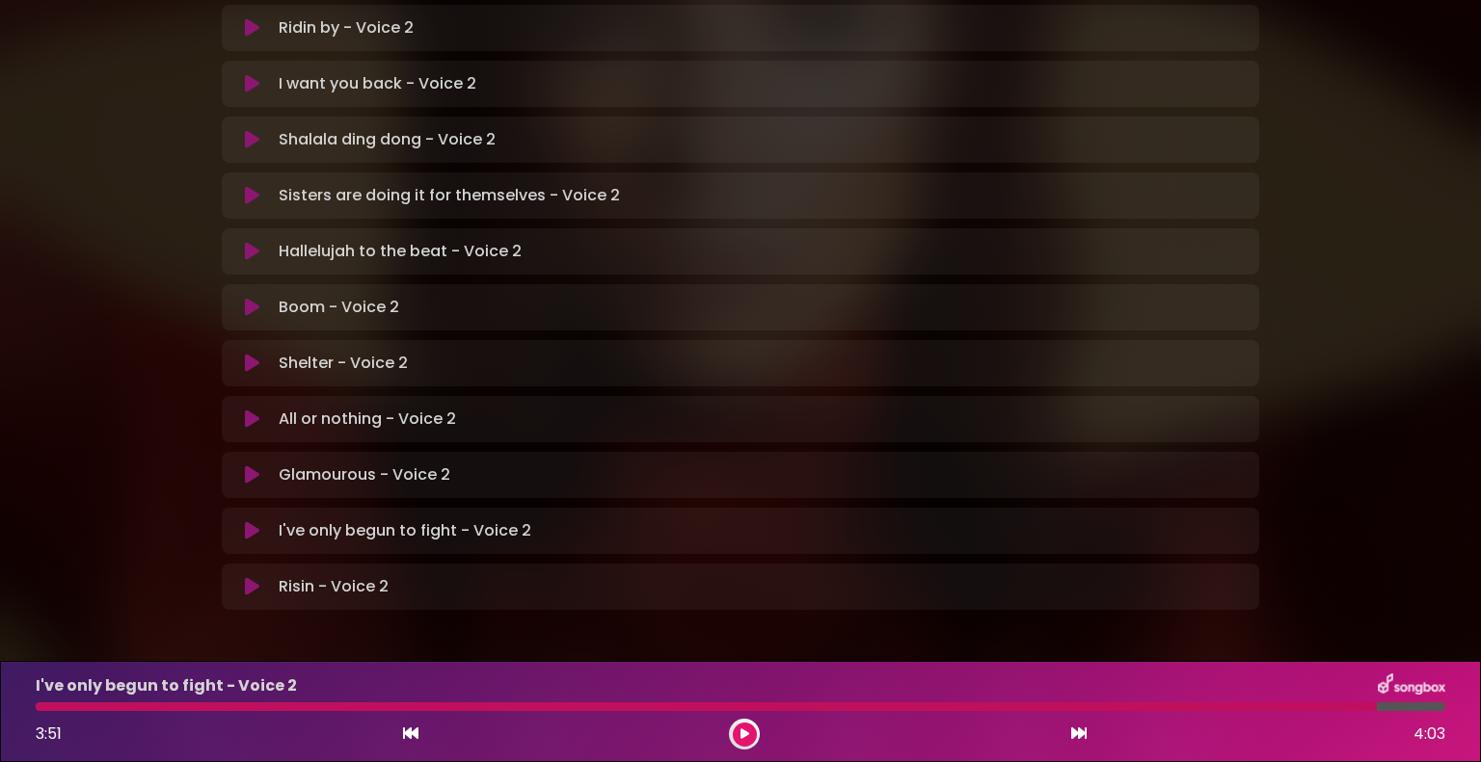
click at [745, 738] on icon at bounding box center [744, 735] width 9 height 12
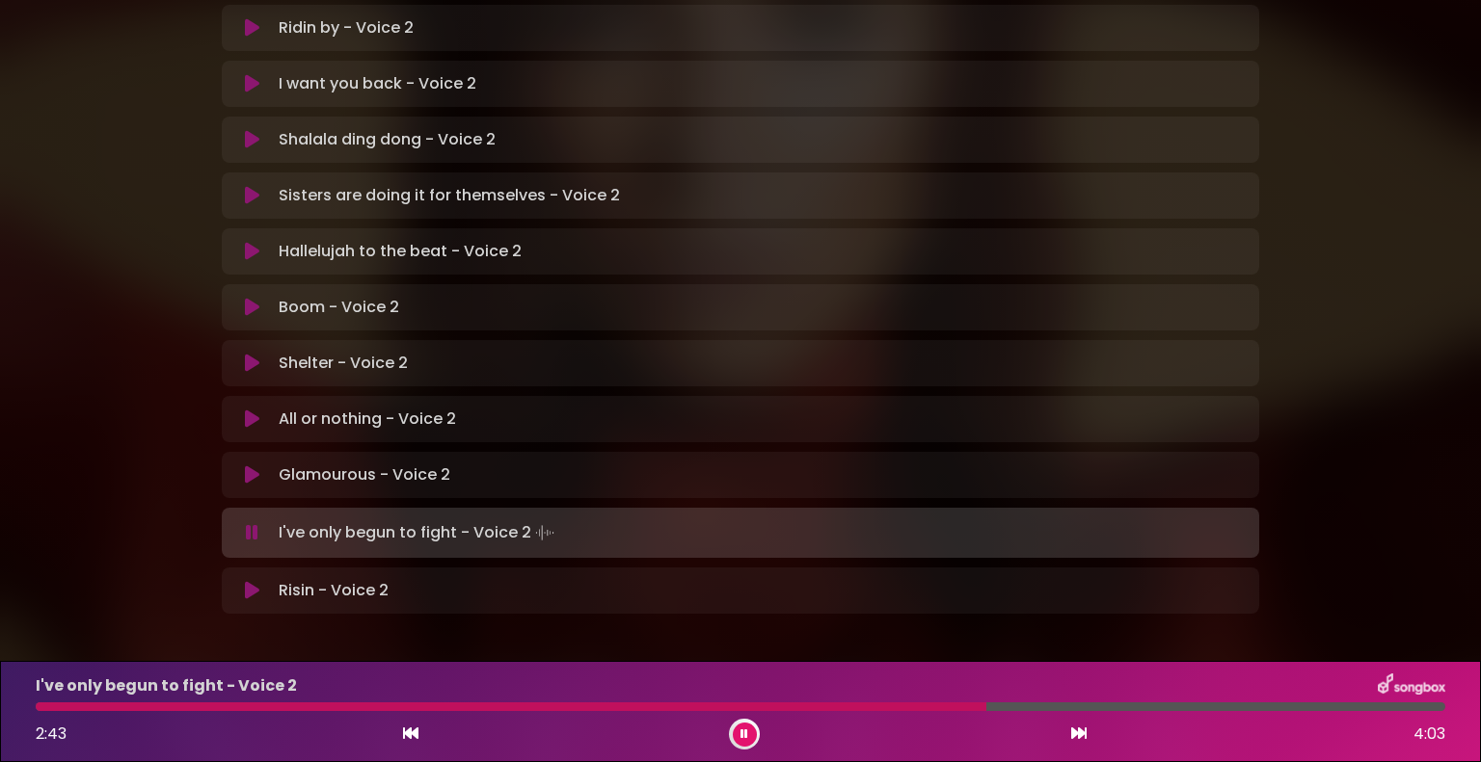
click at [745, 738] on icon at bounding box center [744, 735] width 8 height 12
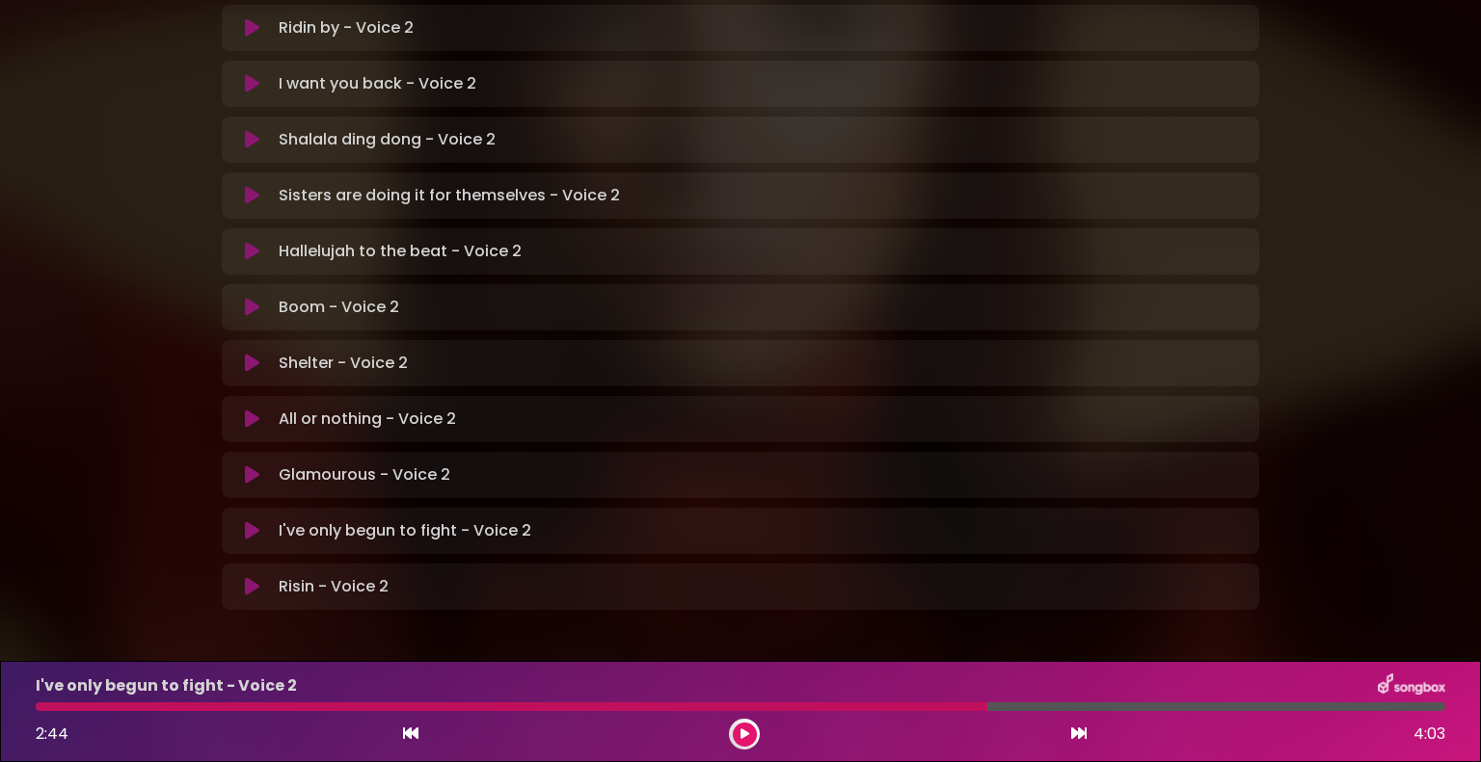
click at [745, 738] on icon at bounding box center [744, 735] width 9 height 12
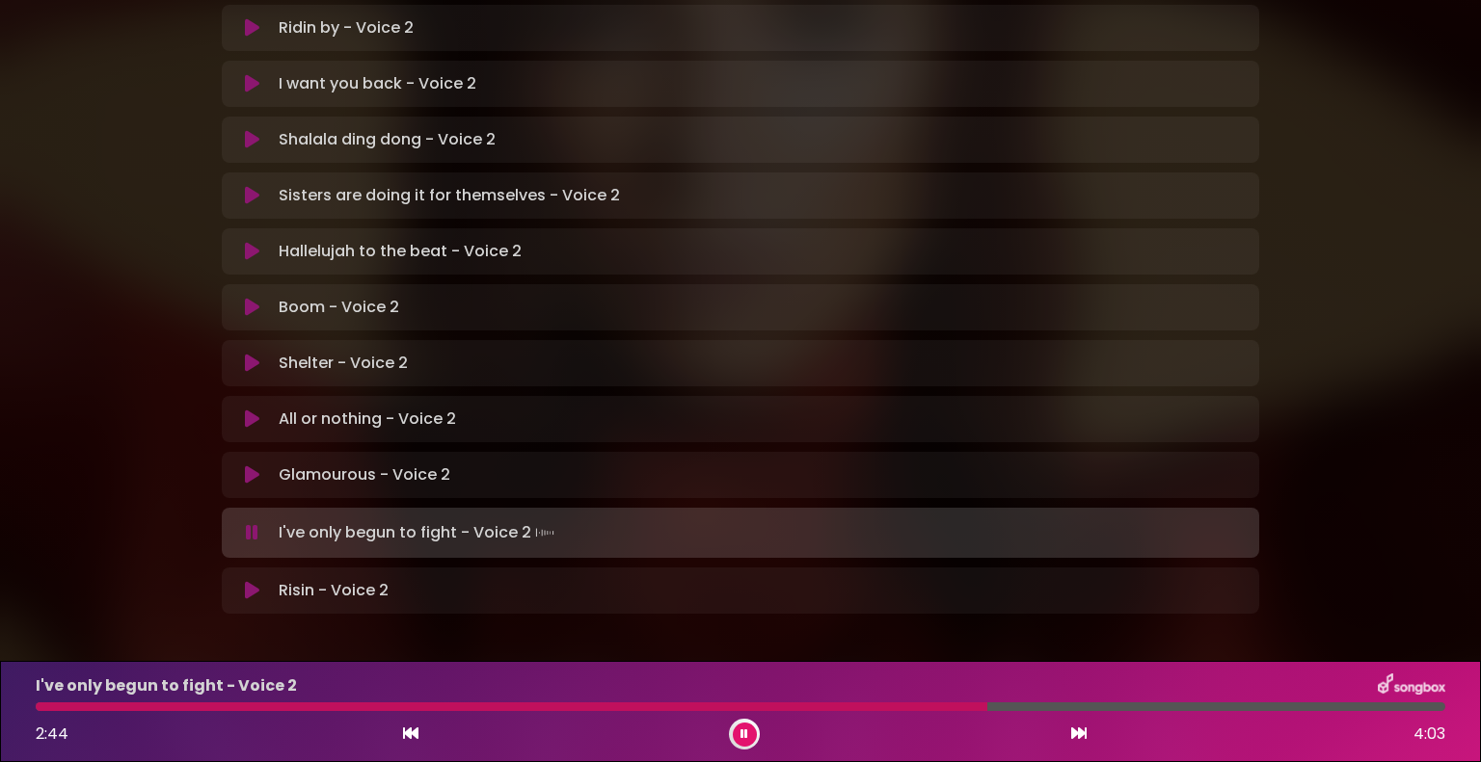
click at [725, 708] on div at bounding box center [511, 707] width 951 height 9
click at [737, 735] on button at bounding box center [745, 735] width 24 height 24
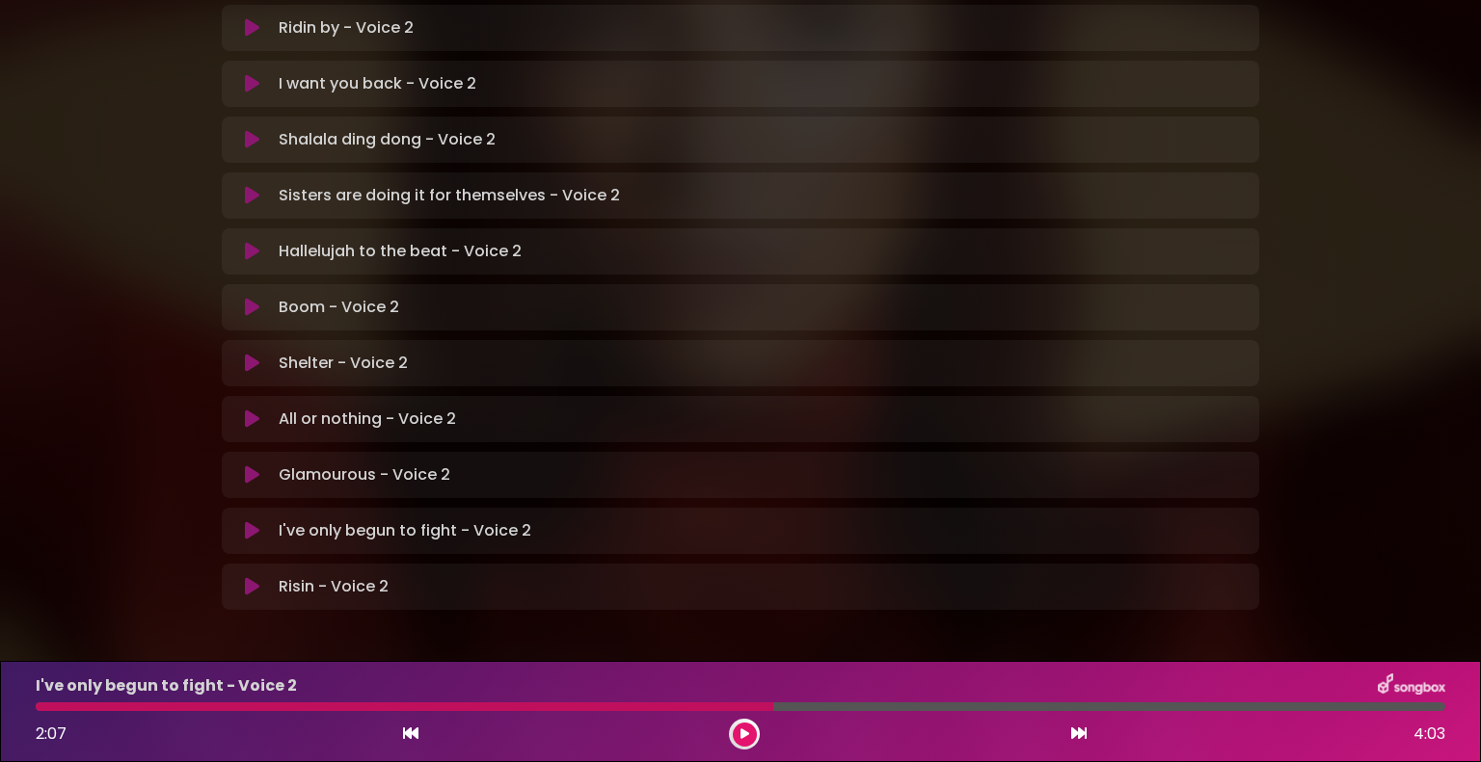
click at [699, 711] on div at bounding box center [404, 707] width 737 height 9
click at [699, 710] on div at bounding box center [404, 707] width 737 height 9
click at [757, 735] on div at bounding box center [744, 734] width 31 height 31
click at [751, 735] on button at bounding box center [745, 735] width 24 height 24
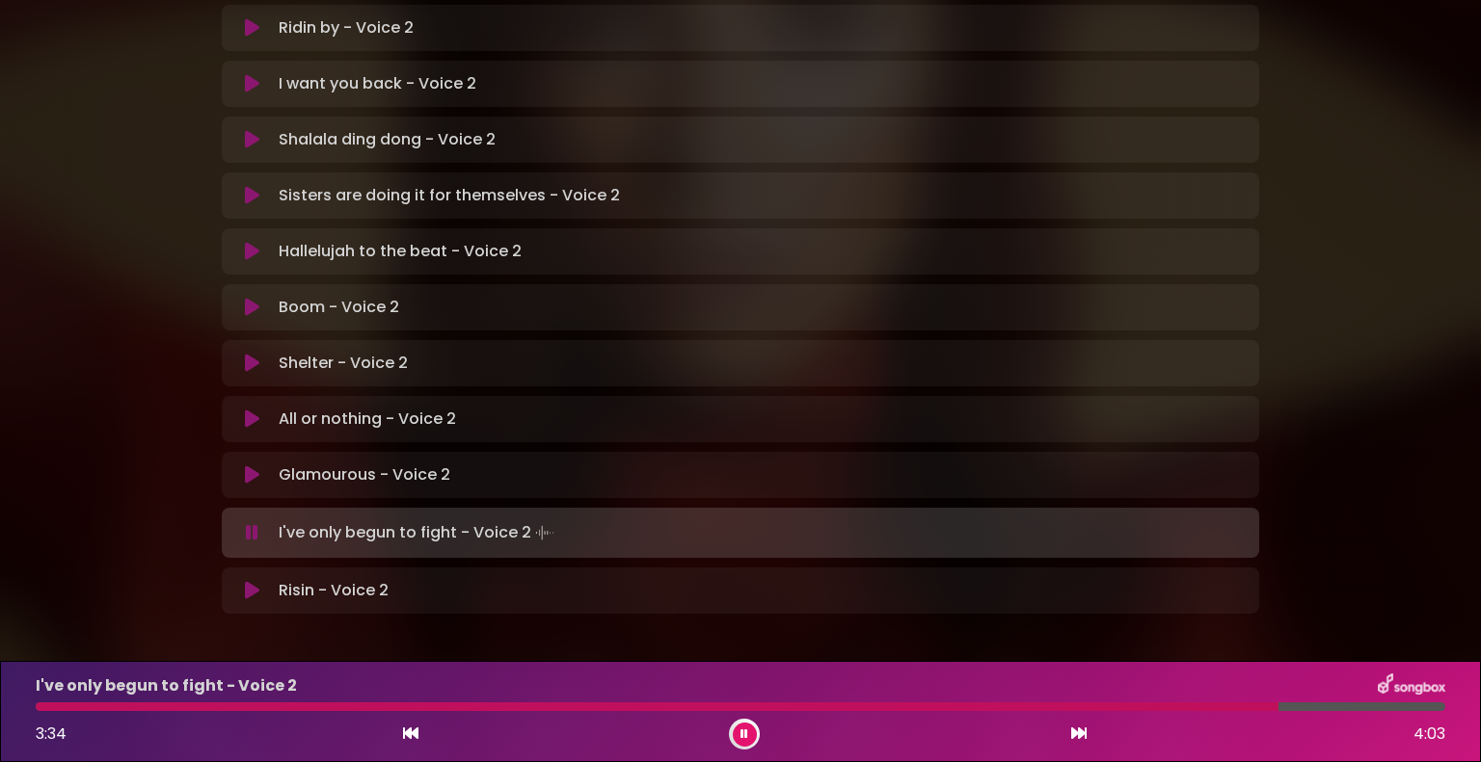
click at [751, 735] on button at bounding box center [745, 735] width 24 height 24
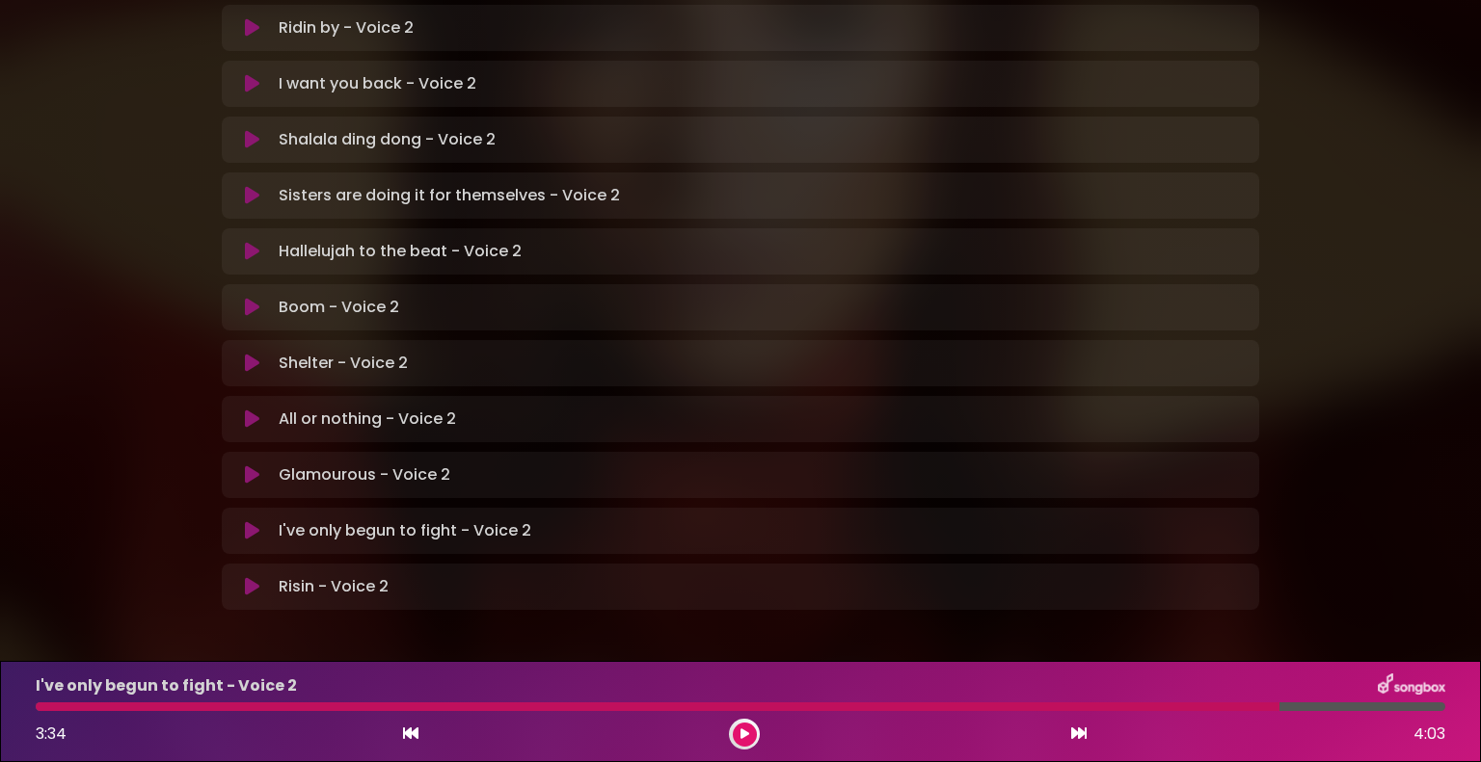
click at [1157, 706] on div at bounding box center [657, 707] width 1243 height 9
click at [749, 727] on button at bounding box center [745, 735] width 24 height 24
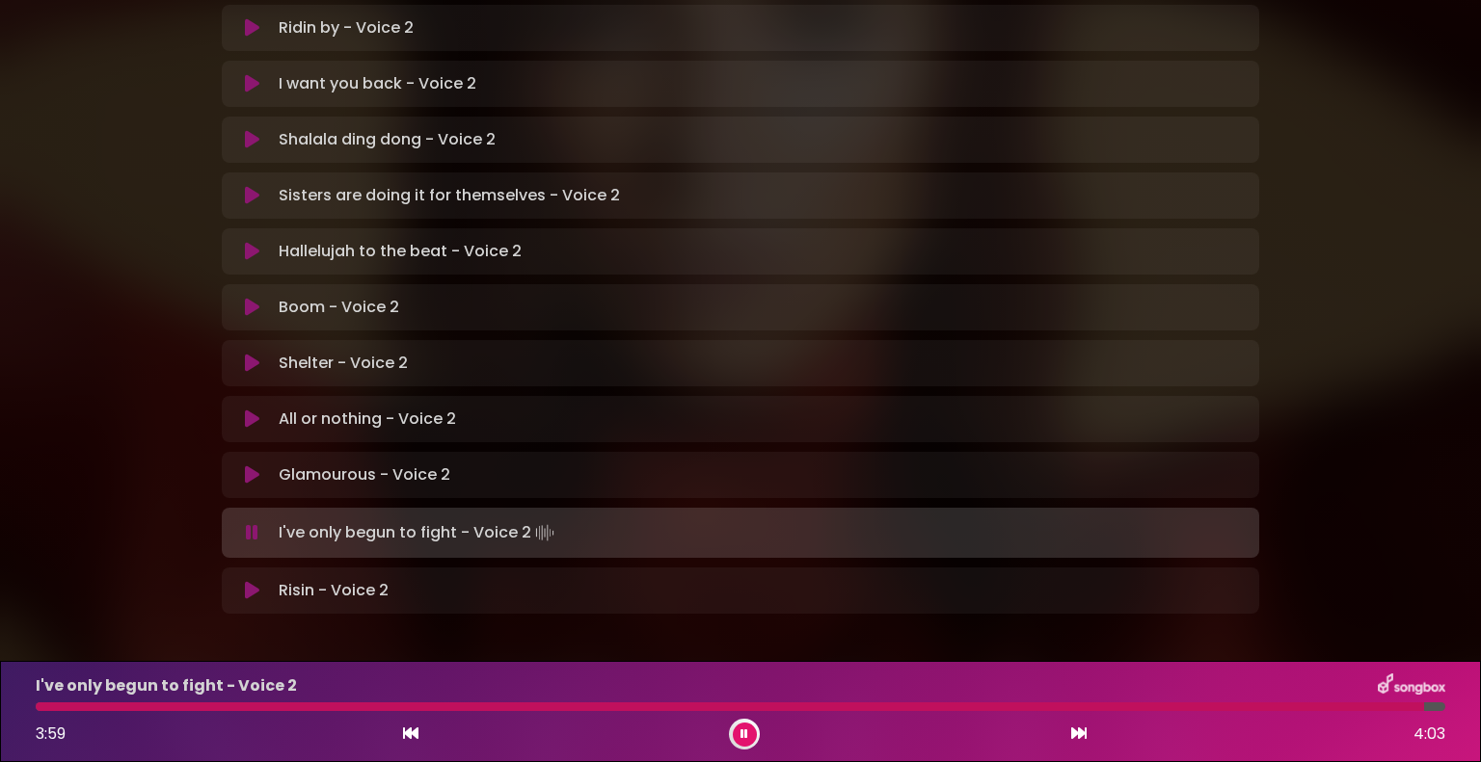
click at [749, 727] on button at bounding box center [745, 735] width 24 height 24
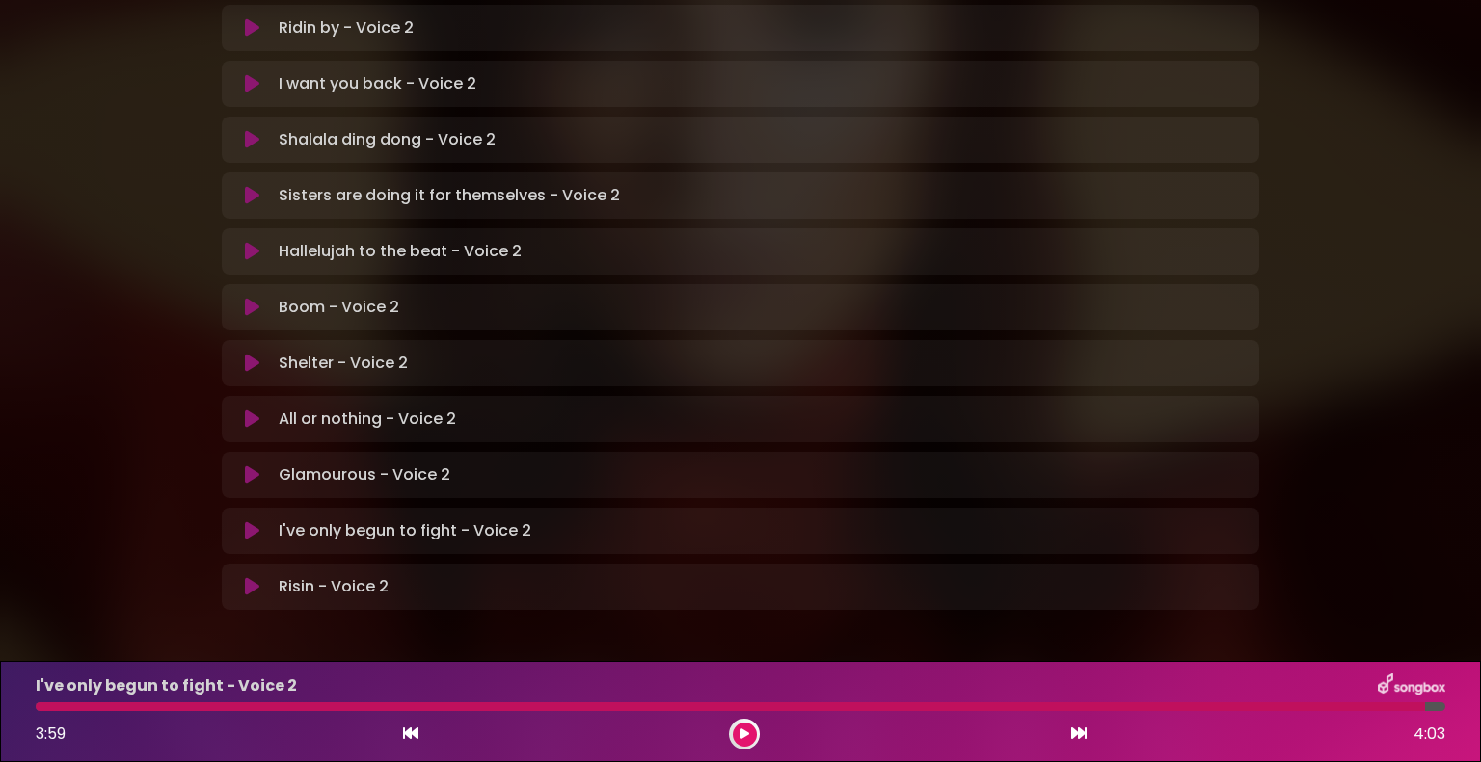
click at [749, 727] on button at bounding box center [745, 735] width 24 height 24
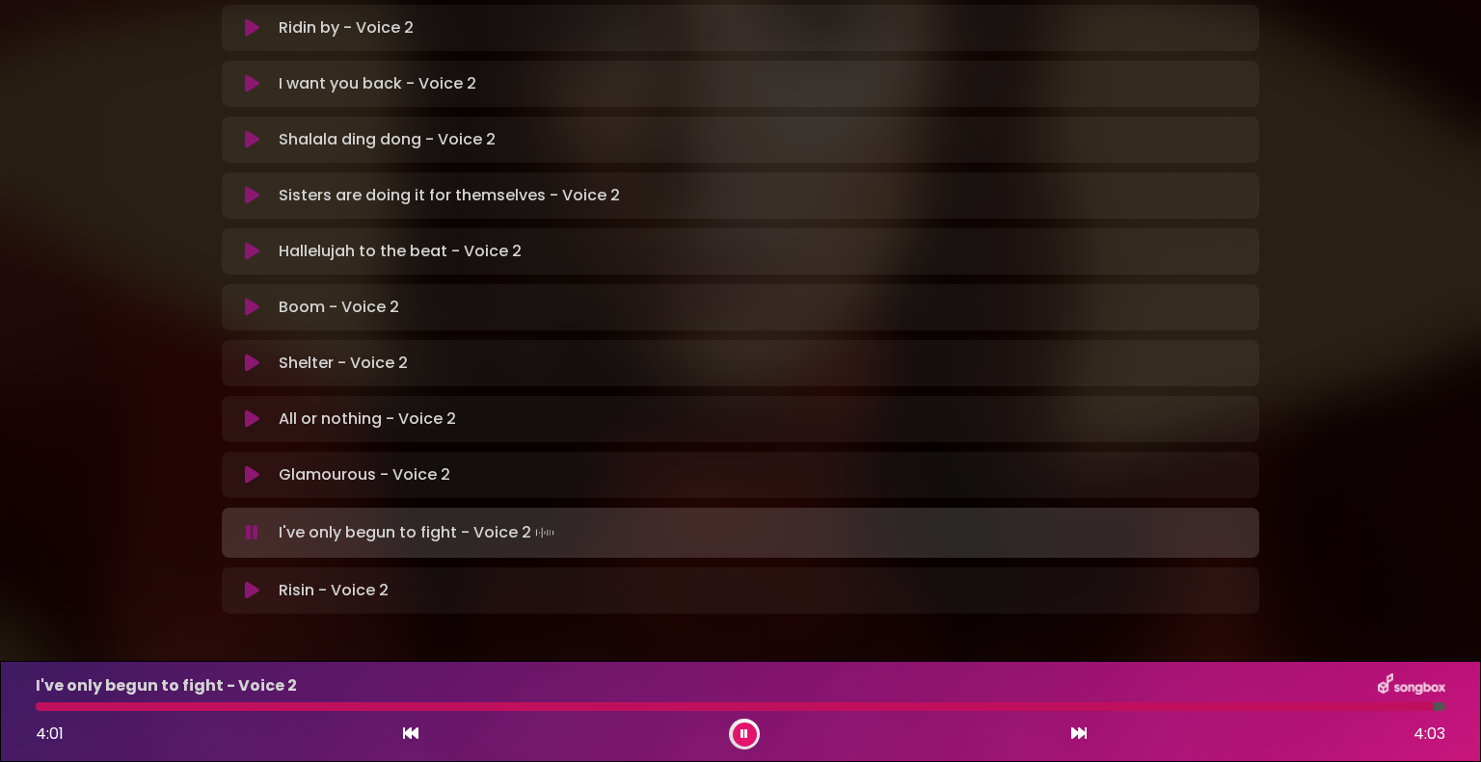
click at [738, 735] on button at bounding box center [745, 735] width 24 height 24
